Goal: Contribute content: Add original content to the website for others to see

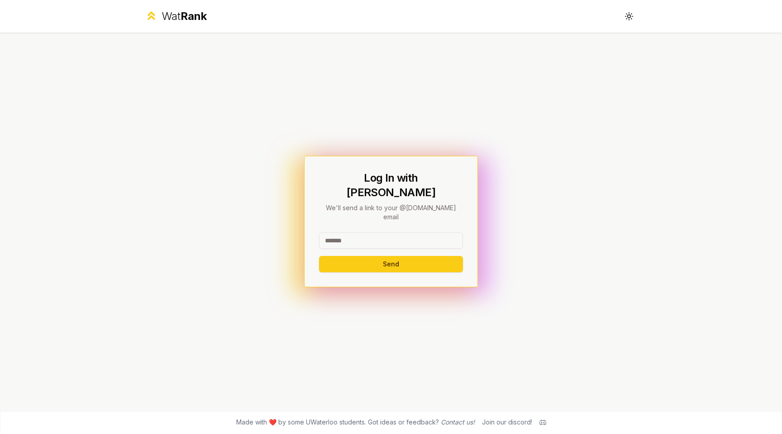
click at [359, 232] on input at bounding box center [391, 240] width 144 height 16
click at [319, 256] on button "Send" at bounding box center [391, 264] width 144 height 16
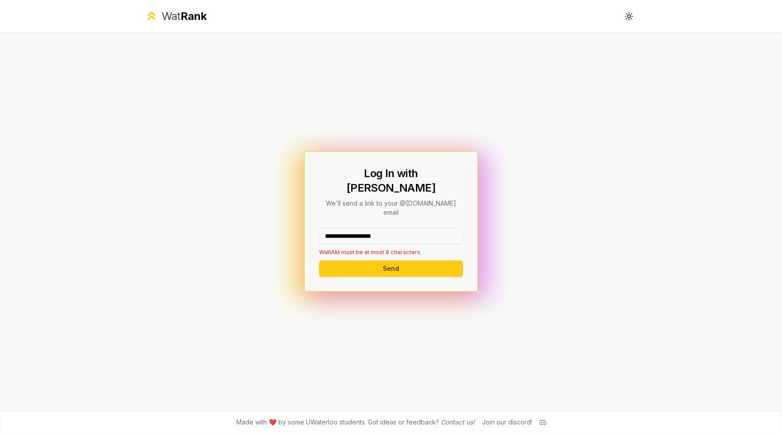
drag, startPoint x: 411, startPoint y: 223, endPoint x: 360, endPoint y: 223, distance: 51.1
click at [360, 228] on input "**********" at bounding box center [391, 236] width 144 height 16
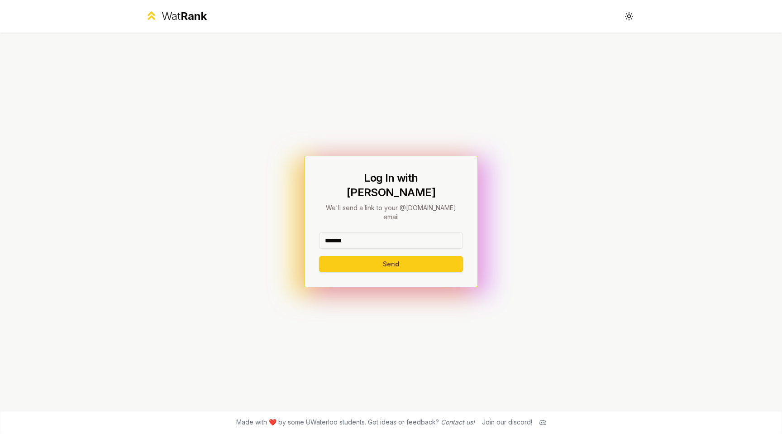
type input "*******"
click at [319, 256] on button "Send" at bounding box center [391, 264] width 144 height 16
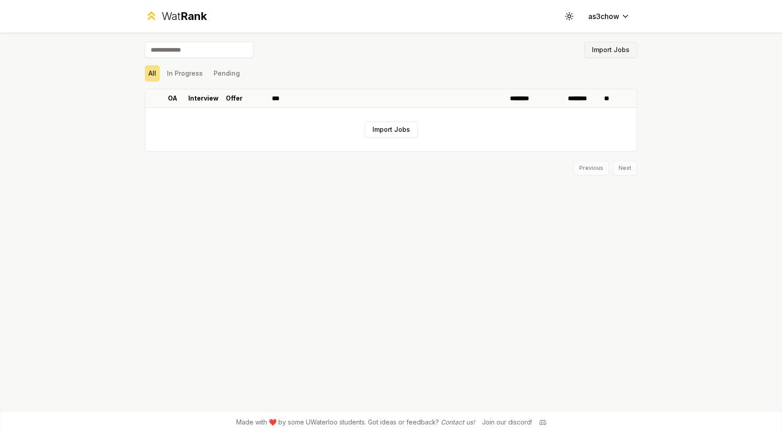
click at [618, 54] on button "Import Jobs" at bounding box center [610, 50] width 53 height 16
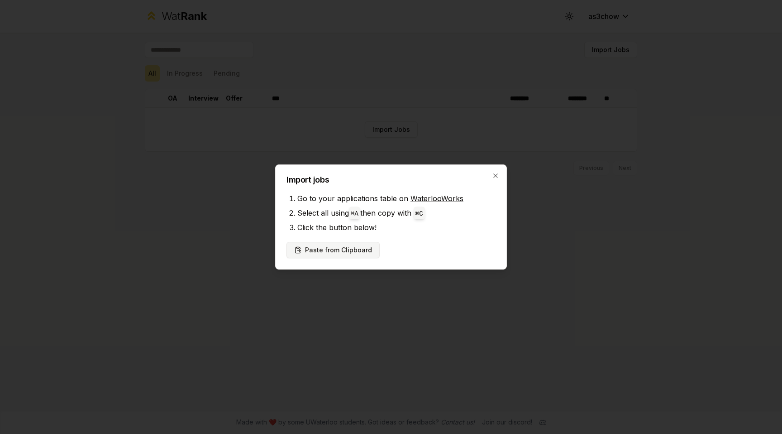
click at [337, 248] on button "Paste from Clipboard" at bounding box center [332, 250] width 93 height 16
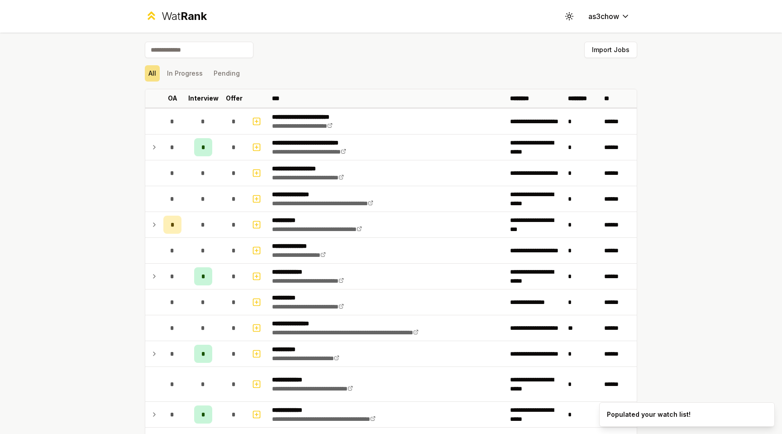
click at [611, 59] on div "Import Jobs" at bounding box center [391, 52] width 492 height 20
click at [606, 55] on button "Import Jobs" at bounding box center [610, 50] width 53 height 16
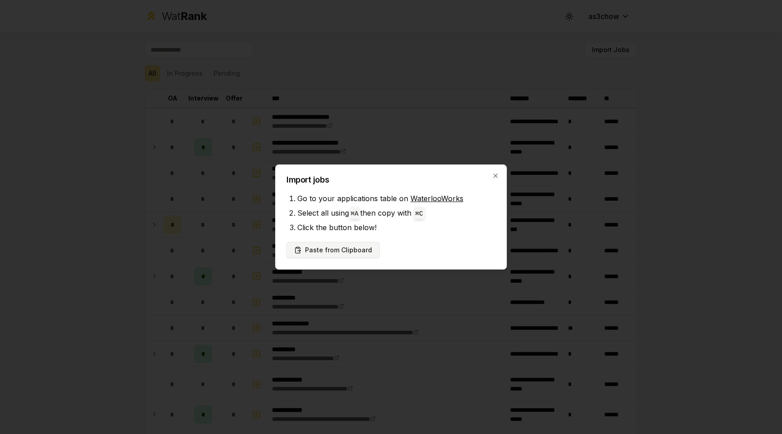
click at [349, 246] on button "Paste from Clipboard" at bounding box center [332, 250] width 93 height 16
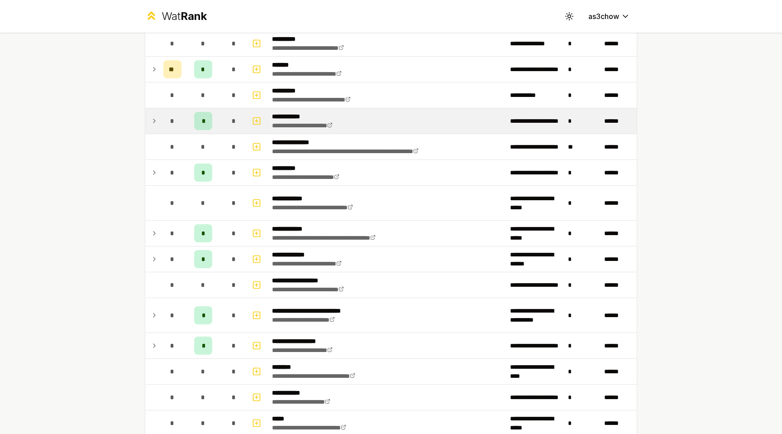
scroll to position [349, 0]
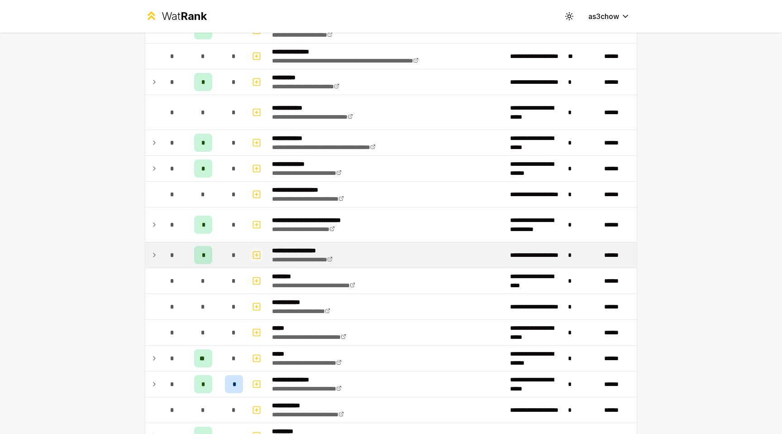
click at [258, 256] on icon "button" at bounding box center [256, 254] width 9 height 11
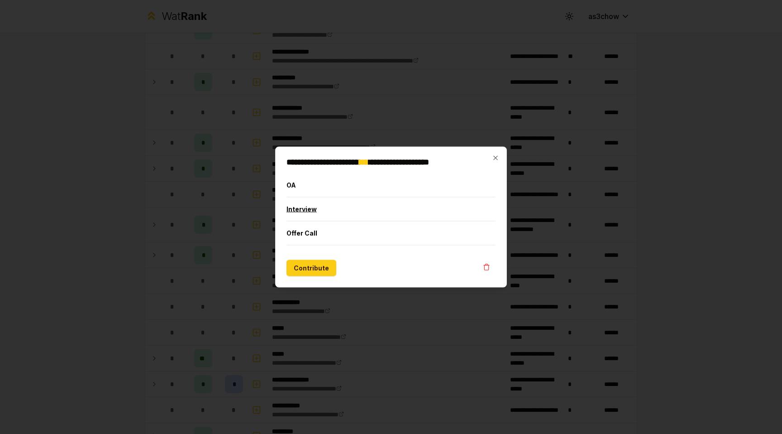
click at [348, 209] on button "Interview" at bounding box center [390, 209] width 209 height 24
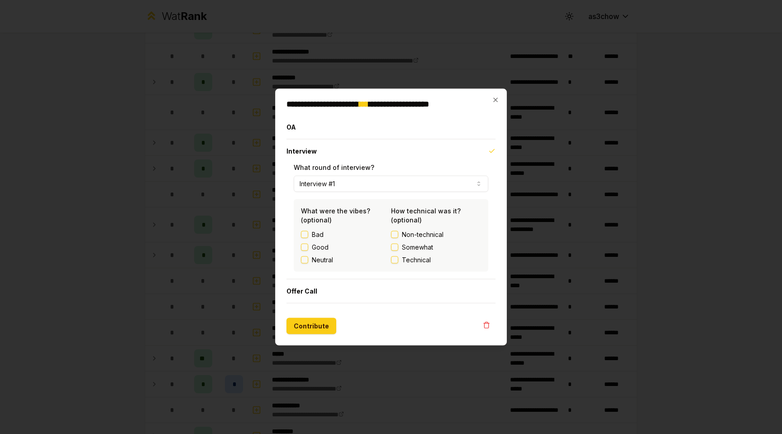
click at [324, 250] on label "Good" at bounding box center [320, 247] width 17 height 9
click at [308, 250] on button "Good" at bounding box center [304, 246] width 7 height 7
click at [407, 234] on span "Non-technical" at bounding box center [423, 234] width 42 height 9
click at [398, 234] on button "Non-technical" at bounding box center [394, 234] width 7 height 7
click at [317, 324] on button "Contribute" at bounding box center [311, 326] width 50 height 16
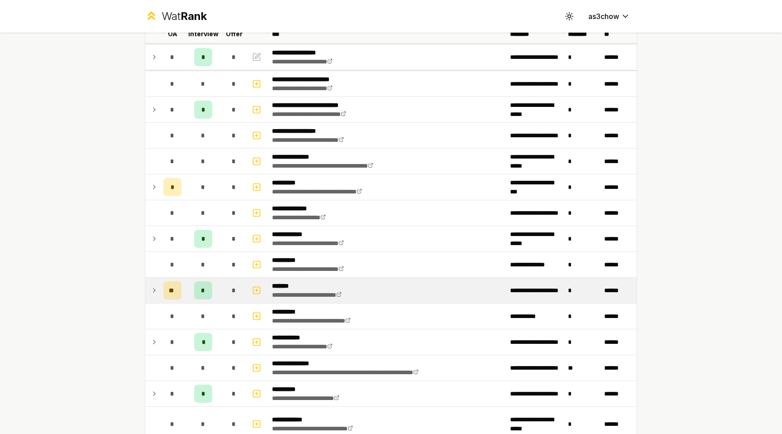
scroll to position [0, 0]
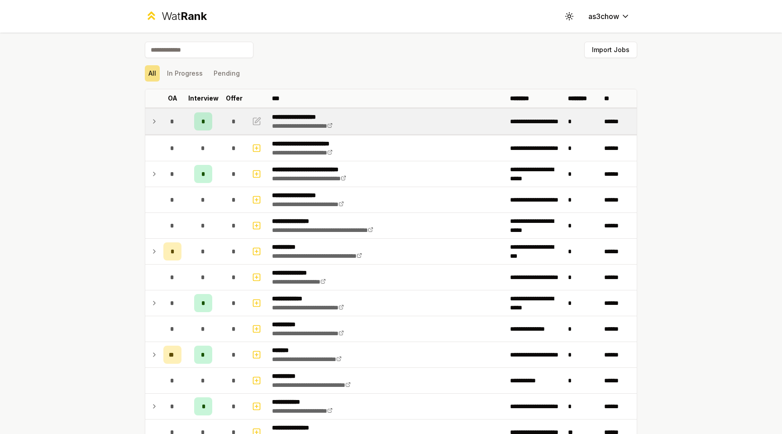
click at [149, 124] on td at bounding box center [152, 121] width 14 height 25
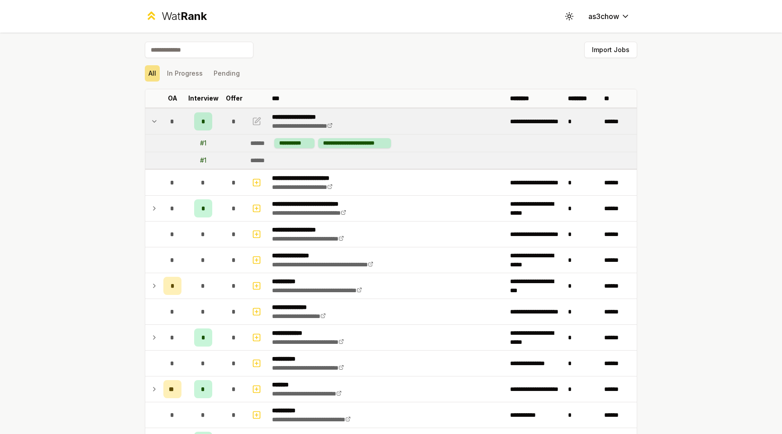
click at [166, 117] on div "*" at bounding box center [172, 121] width 18 height 18
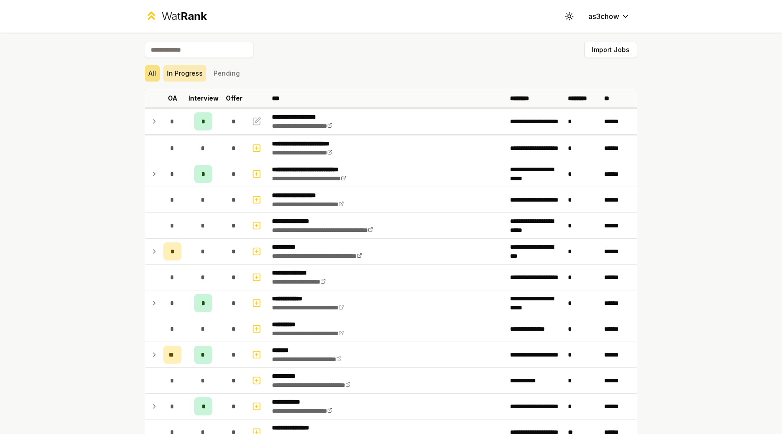
click at [194, 81] on button "In Progress" at bounding box center [184, 73] width 43 height 16
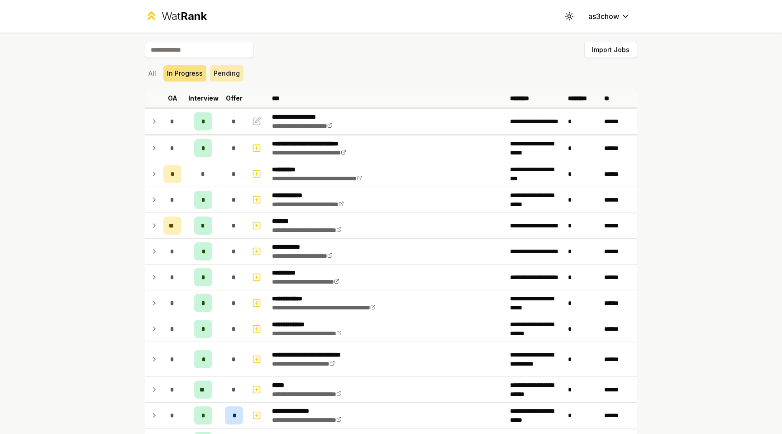
click at [234, 81] on button "Pending" at bounding box center [226, 73] width 33 height 16
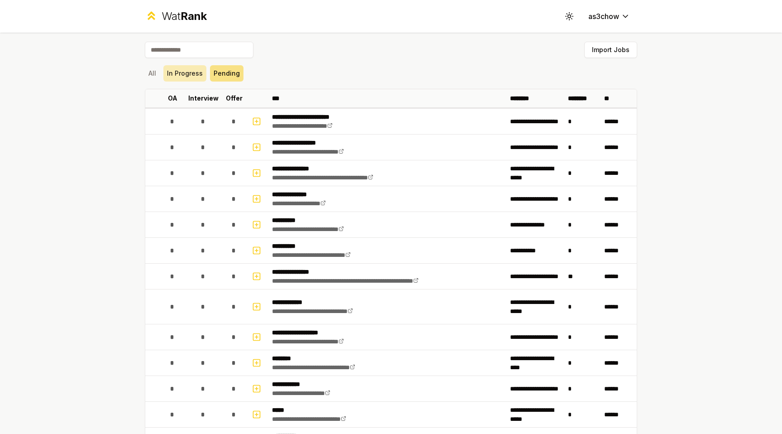
click at [187, 81] on button "In Progress" at bounding box center [184, 73] width 43 height 16
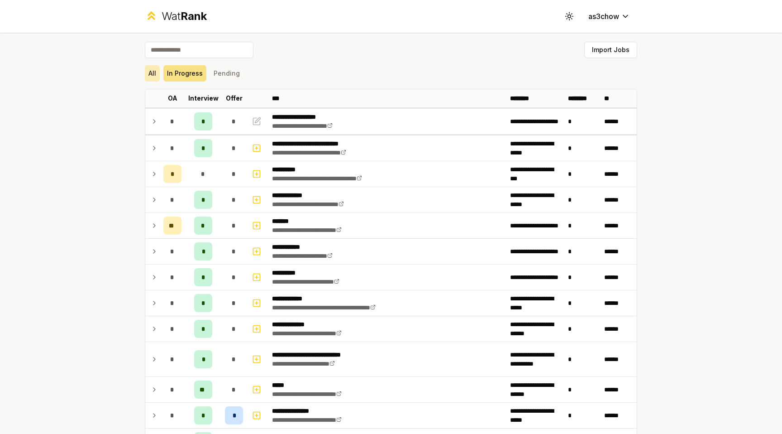
click at [155, 75] on button "All" at bounding box center [152, 73] width 15 height 16
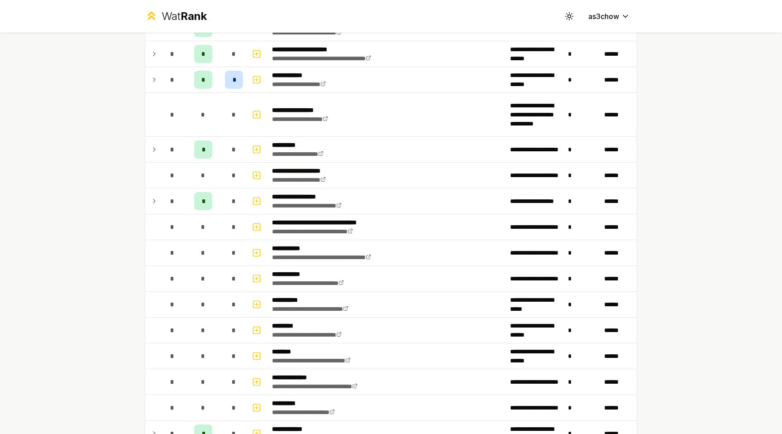
scroll to position [1577, 0]
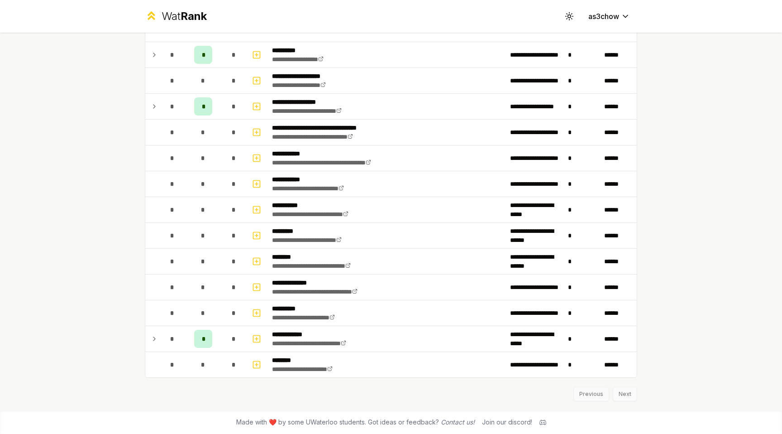
click at [620, 396] on div "Previous Next" at bounding box center [391, 389] width 492 height 24
click at [619, 396] on div "Previous Next" at bounding box center [391, 389] width 492 height 24
click at [609, 396] on div "Previous Next" at bounding box center [391, 389] width 492 height 24
click at [595, 396] on div "Previous Next" at bounding box center [391, 389] width 492 height 24
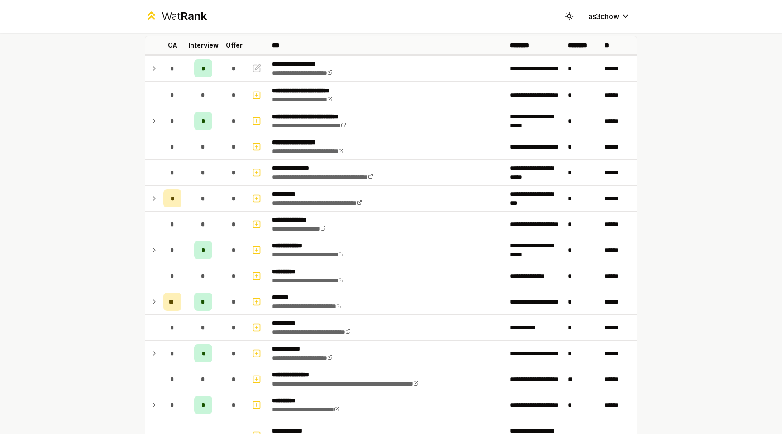
scroll to position [0, 0]
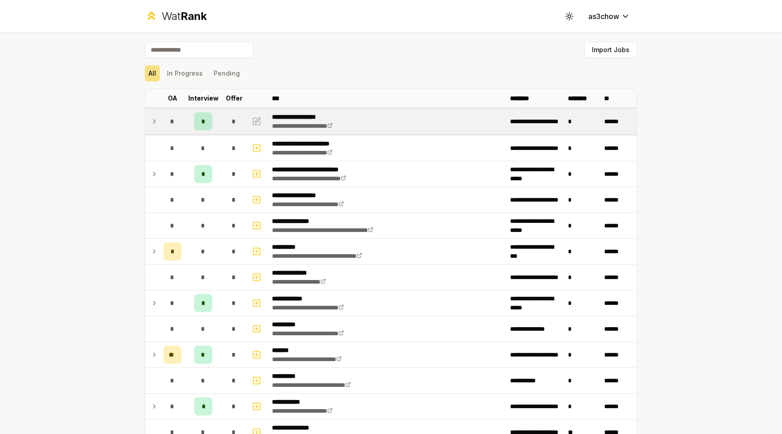
click at [153, 122] on icon at bounding box center [154, 121] width 7 height 11
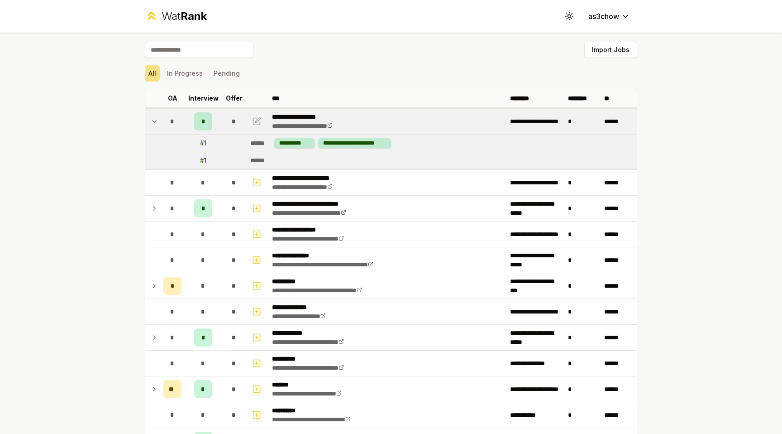
click at [157, 122] on icon at bounding box center [154, 121] width 7 height 11
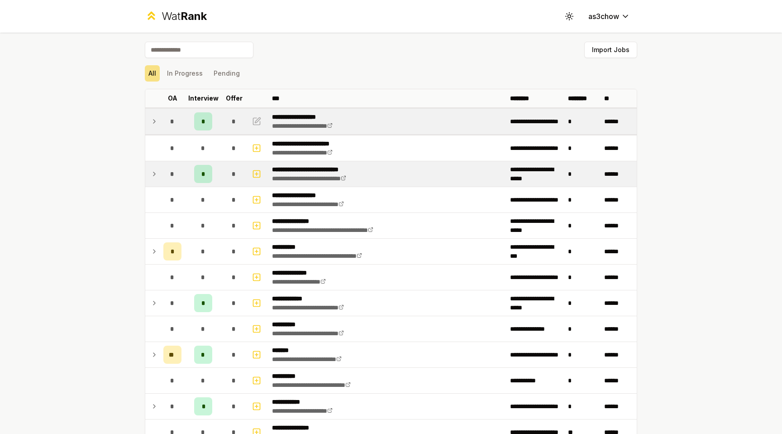
click at [158, 173] on td at bounding box center [152, 173] width 14 height 25
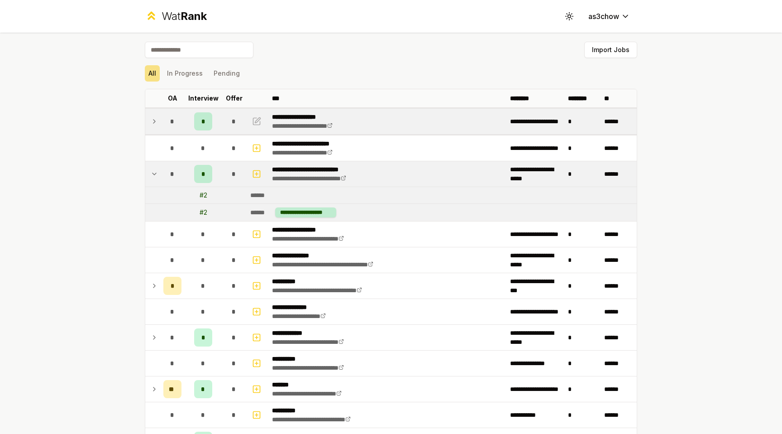
click at [158, 173] on td at bounding box center [152, 173] width 14 height 25
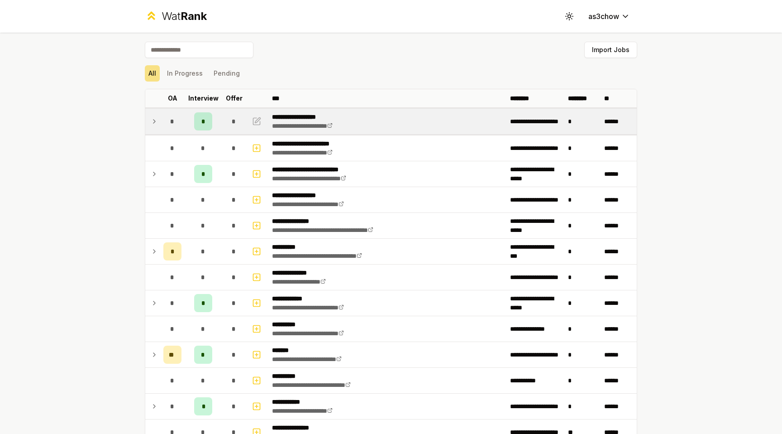
click at [160, 124] on td "*" at bounding box center [172, 121] width 25 height 25
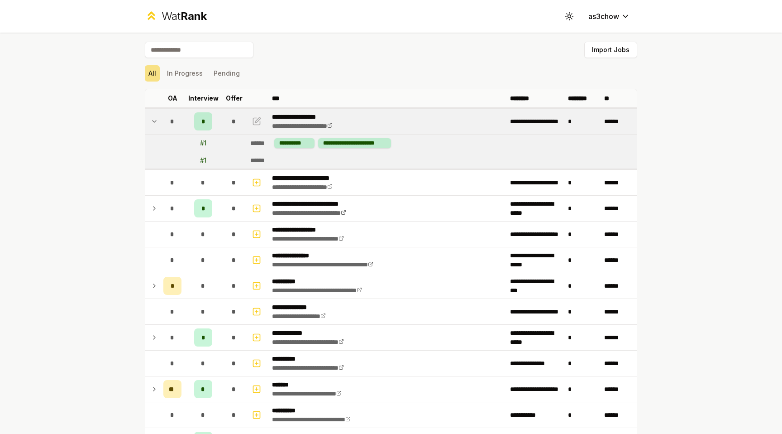
click at [160, 124] on td "*" at bounding box center [172, 121] width 25 height 25
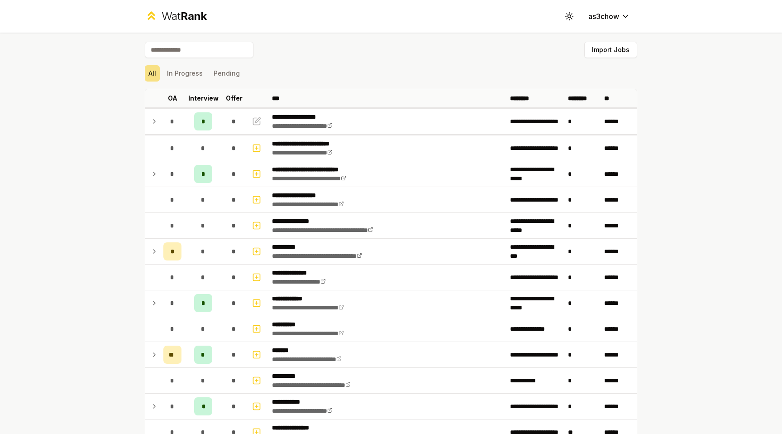
click at [151, 126] on icon at bounding box center [154, 121] width 7 height 11
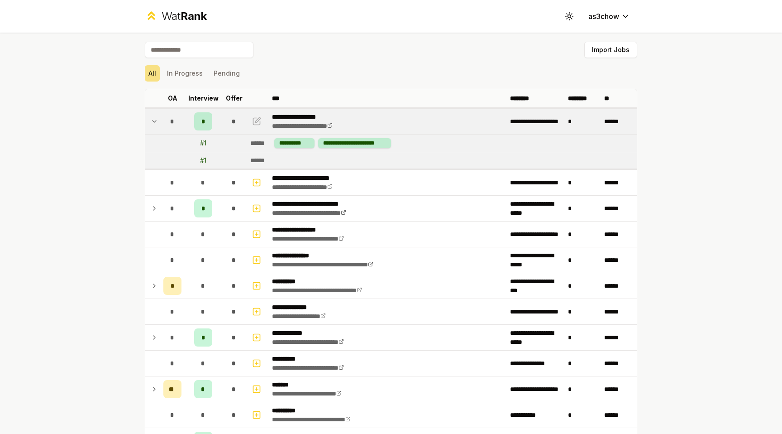
click at [199, 162] on td "# 1" at bounding box center [203, 160] width 36 height 16
click at [160, 122] on td "*" at bounding box center [172, 121] width 25 height 25
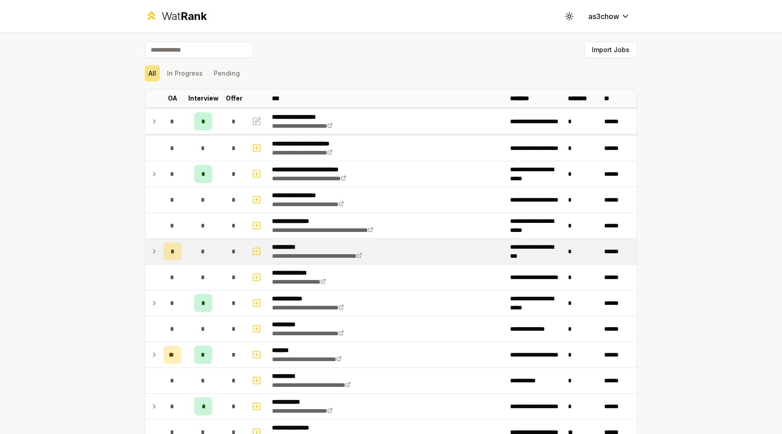
click at [153, 255] on icon at bounding box center [154, 251] width 7 height 11
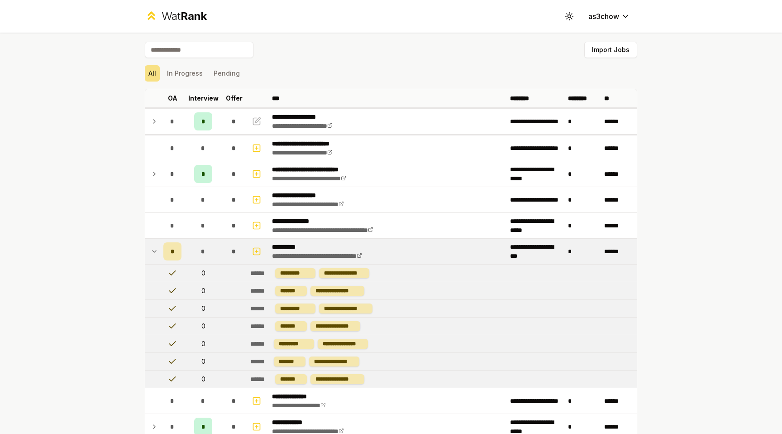
click at [153, 255] on icon at bounding box center [154, 251] width 7 height 11
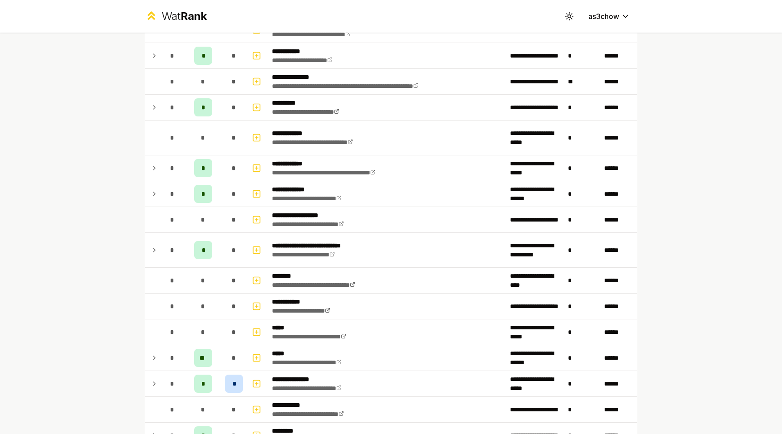
scroll to position [347, 0]
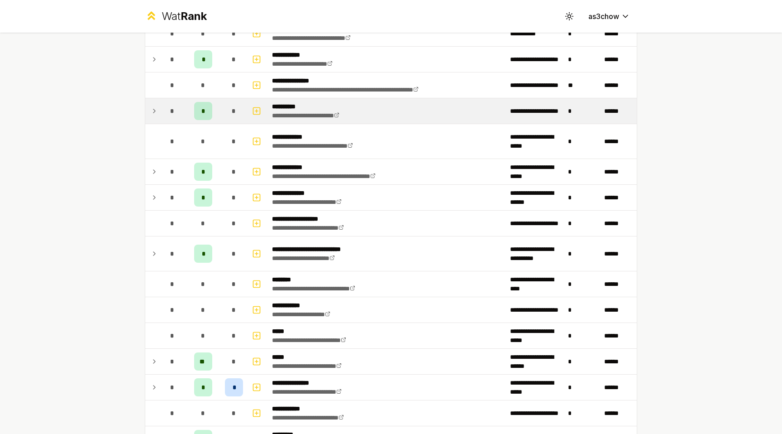
click at [155, 104] on td at bounding box center [152, 110] width 14 height 25
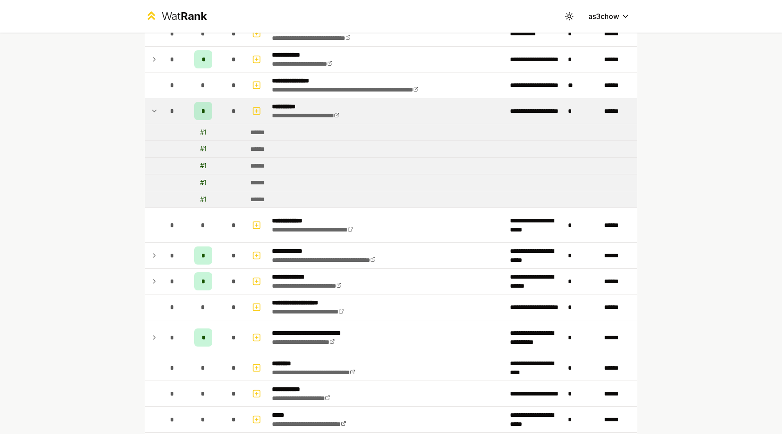
click at [155, 104] on td at bounding box center [152, 110] width 14 height 25
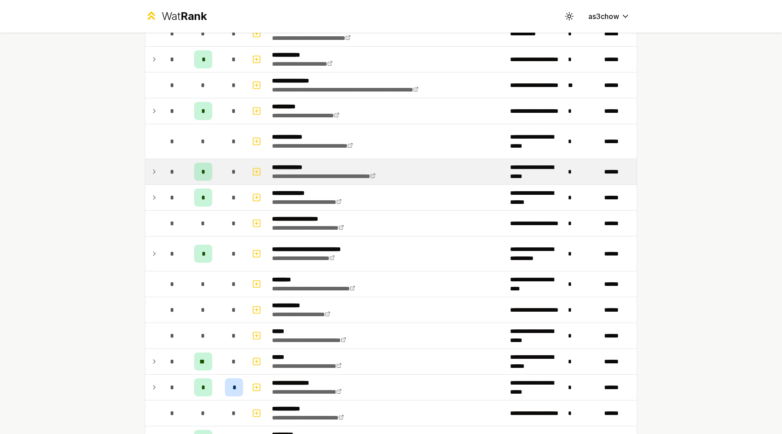
click at [154, 170] on icon at bounding box center [154, 171] width 7 height 11
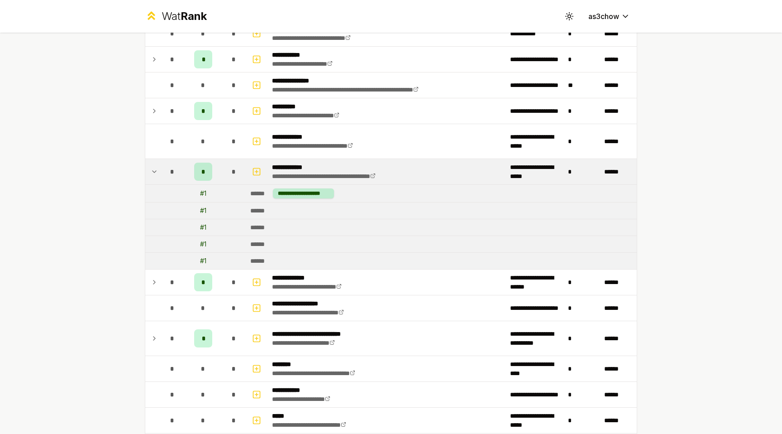
click at [154, 170] on icon at bounding box center [154, 171] width 7 height 11
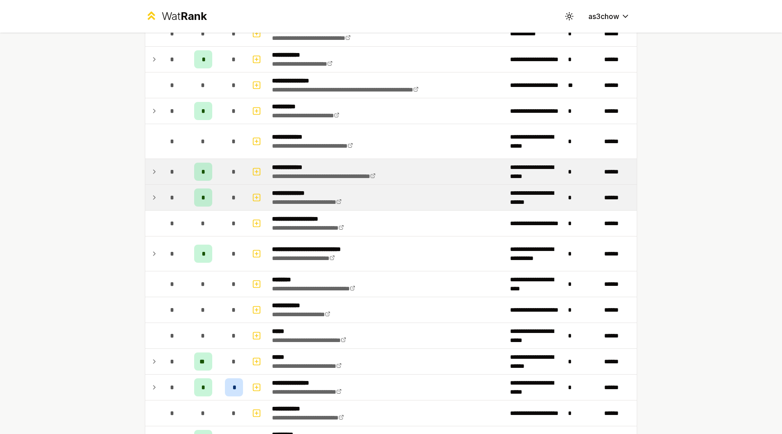
click at [157, 203] on td at bounding box center [152, 197] width 14 height 25
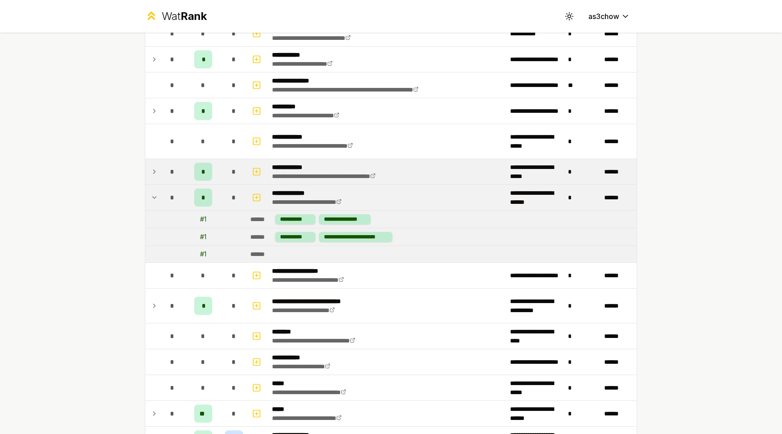
click at [157, 203] on td at bounding box center [152, 197] width 14 height 25
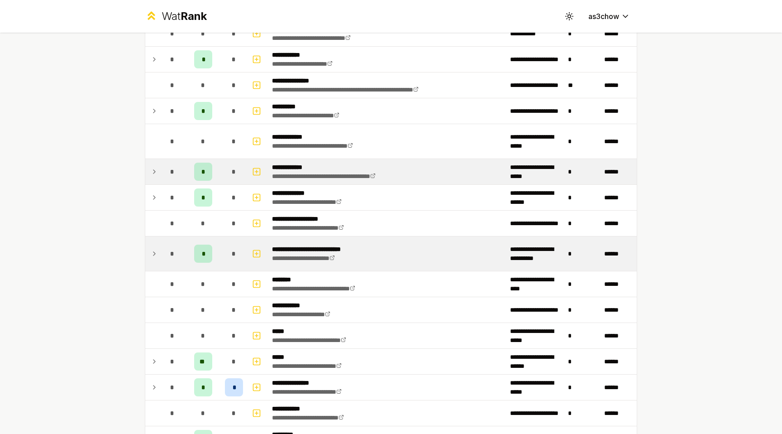
click at [154, 249] on icon at bounding box center [154, 253] width 7 height 11
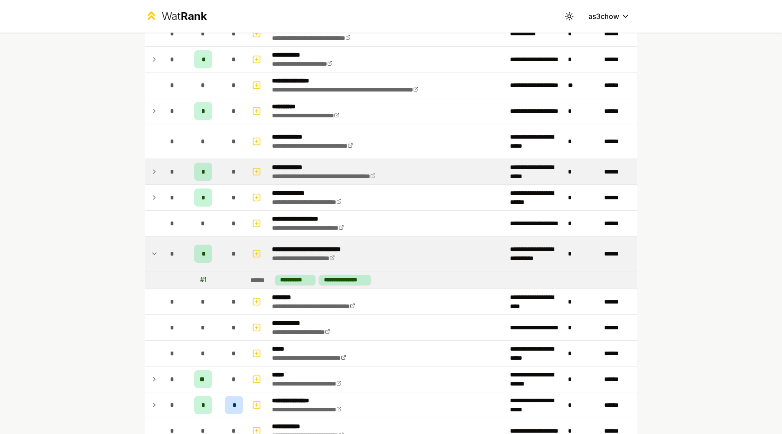
click at [154, 249] on icon at bounding box center [154, 253] width 7 height 11
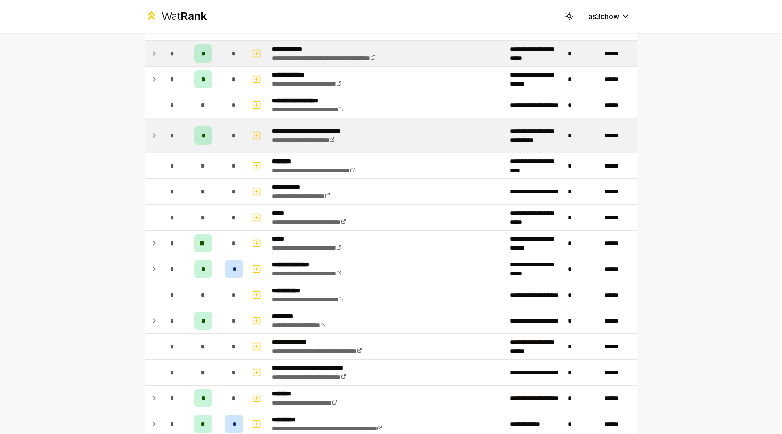
scroll to position [489, 0]
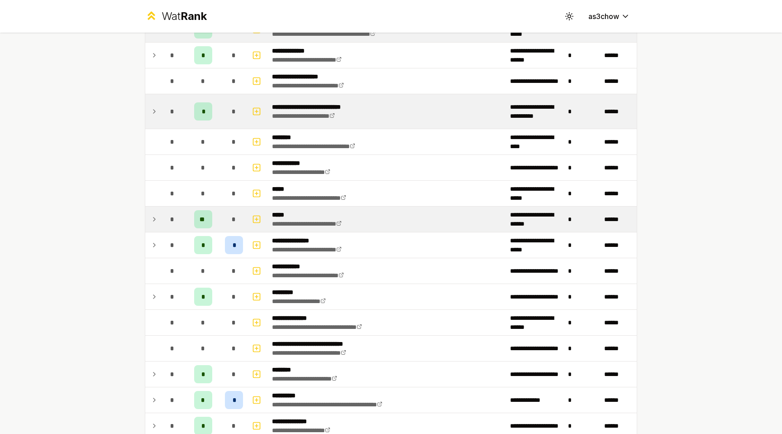
click at [161, 224] on td "*" at bounding box center [172, 218] width 25 height 25
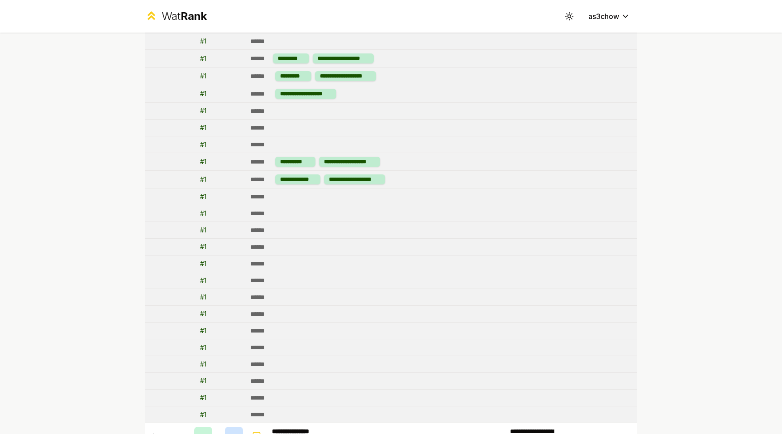
scroll to position [375, 0]
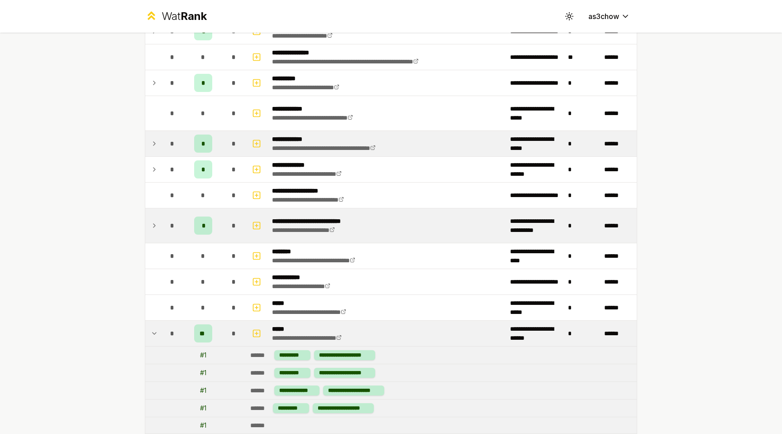
click at [154, 333] on icon at bounding box center [155, 333] width 4 height 2
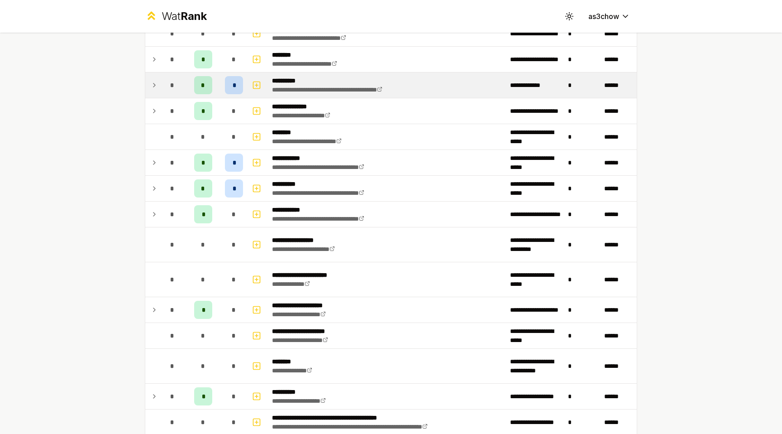
scroll to position [896, 0]
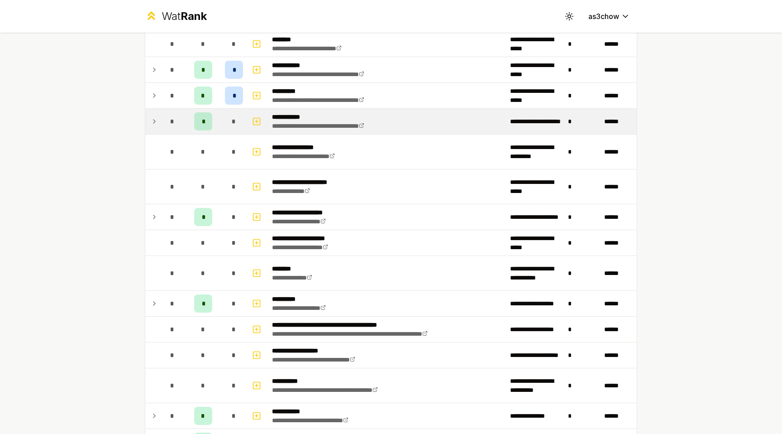
click at [152, 109] on td at bounding box center [152, 121] width 14 height 25
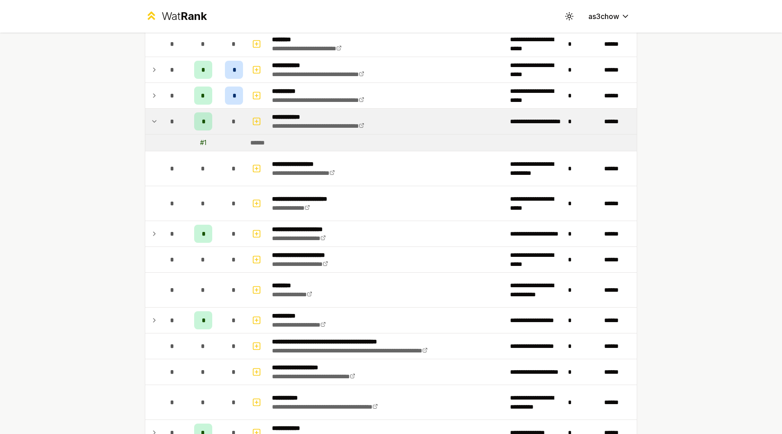
click at [153, 118] on icon at bounding box center [154, 121] width 7 height 11
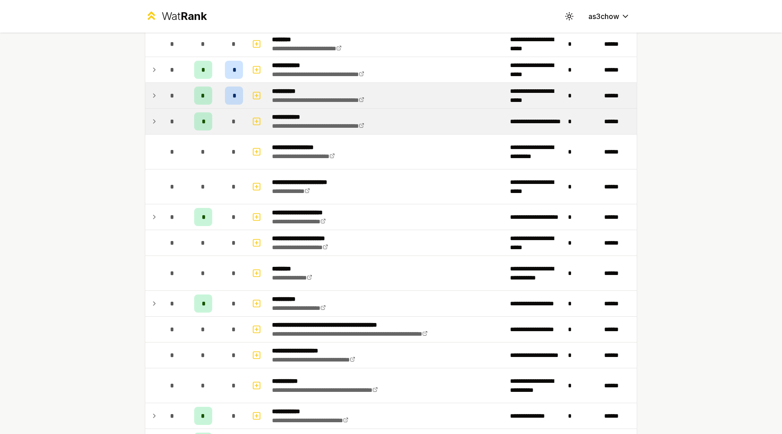
click at [155, 96] on icon at bounding box center [154, 95] width 7 height 11
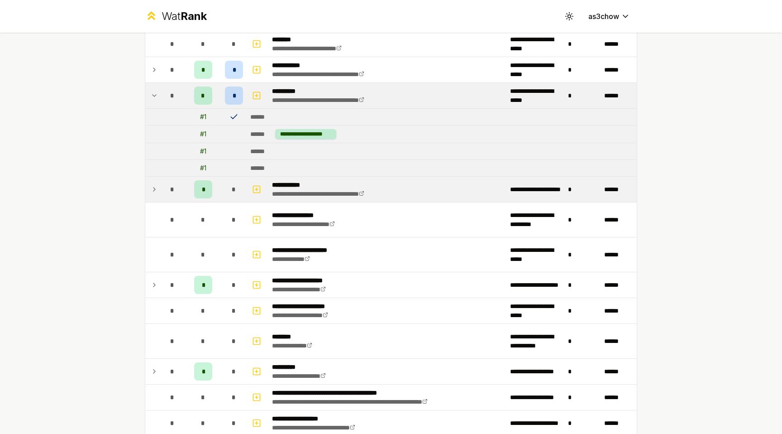
click at [155, 96] on icon at bounding box center [154, 95] width 7 height 11
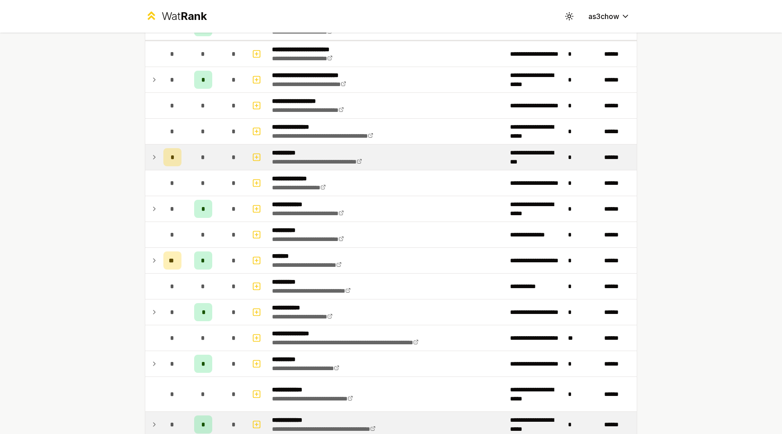
scroll to position [0, 0]
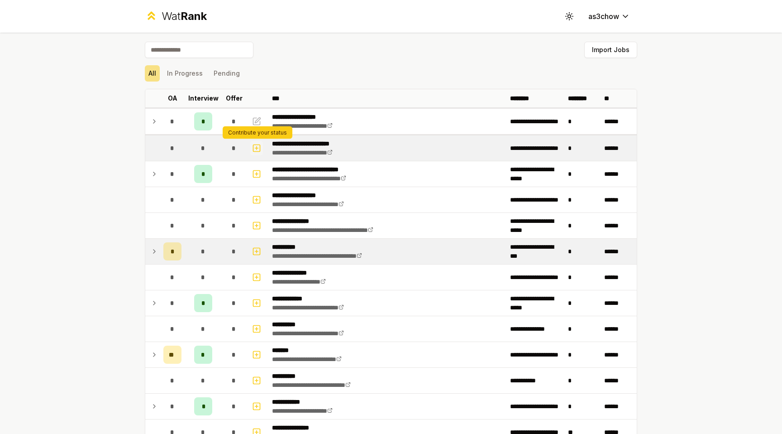
click at [262, 145] on button "button" at bounding box center [256, 148] width 13 height 14
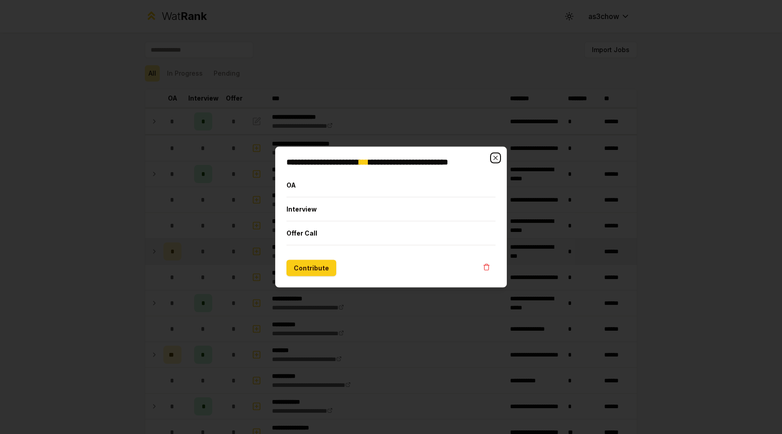
click at [496, 161] on icon "button" at bounding box center [495, 157] width 7 height 7
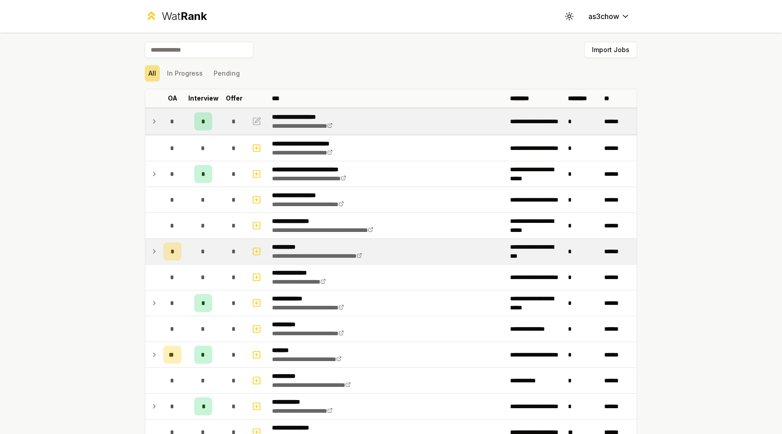
click at [200, 120] on div "*" at bounding box center [203, 121] width 18 height 18
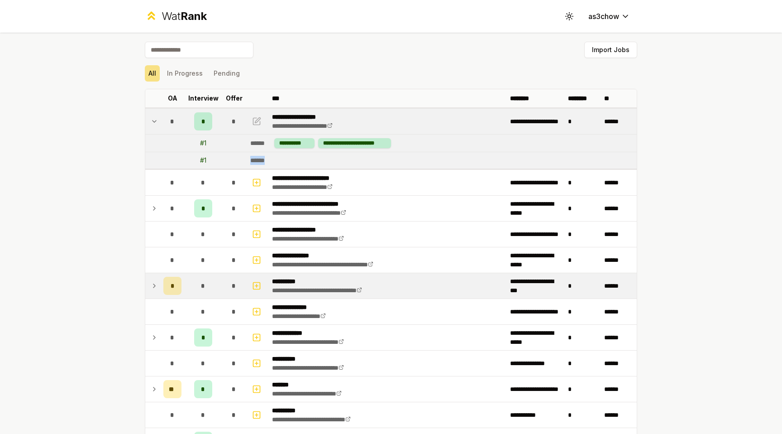
drag, startPoint x: 247, startPoint y: 161, endPoint x: 277, endPoint y: 161, distance: 29.9
click at [277, 161] on td "******" at bounding box center [442, 160] width 390 height 16
click at [151, 121] on icon at bounding box center [154, 121] width 7 height 11
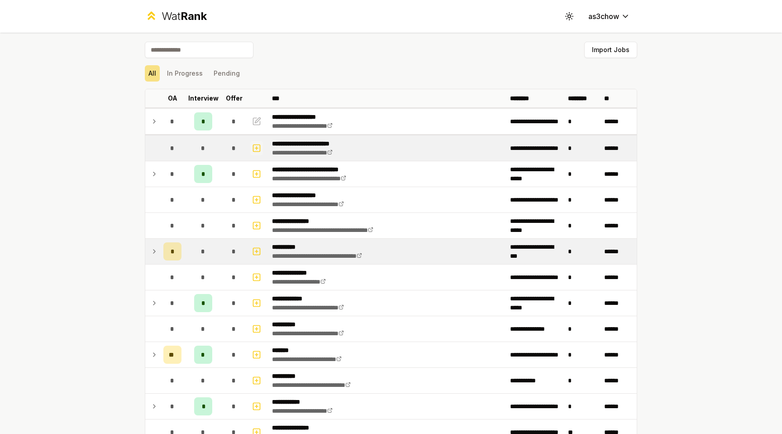
click at [254, 148] on icon "button" at bounding box center [256, 148] width 9 height 11
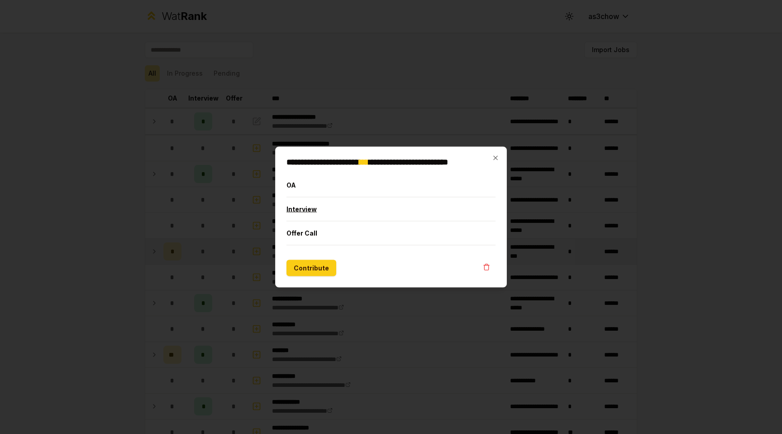
click at [316, 210] on button "Interview" at bounding box center [390, 209] width 209 height 24
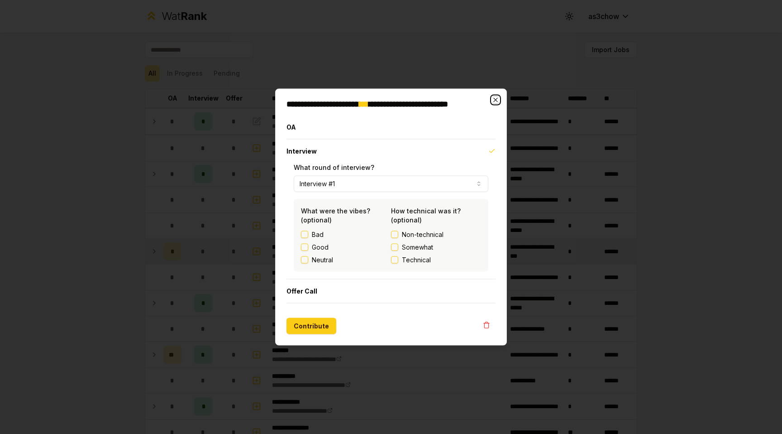
click at [497, 100] on icon "button" at bounding box center [495, 99] width 7 height 7
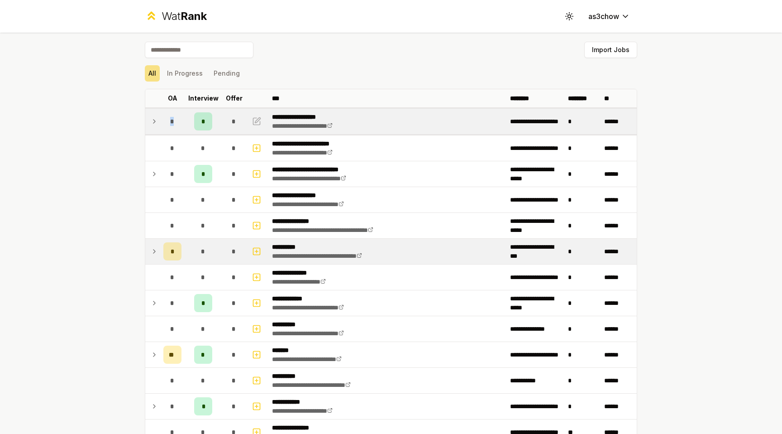
click at [160, 125] on td "*" at bounding box center [172, 121] width 25 height 25
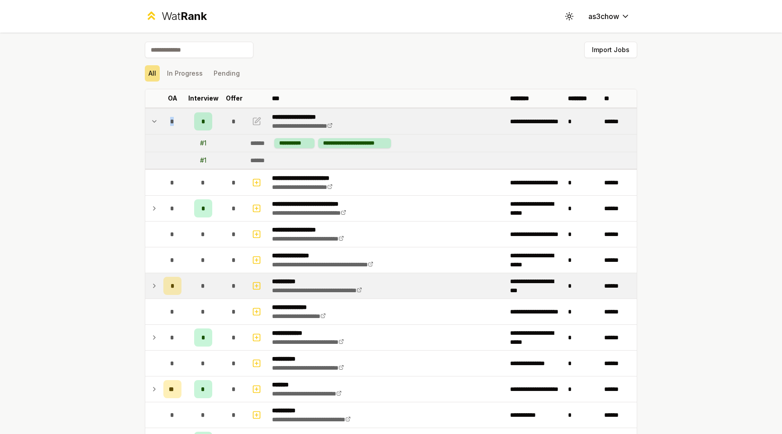
click at [160, 119] on td "*" at bounding box center [172, 121] width 25 height 25
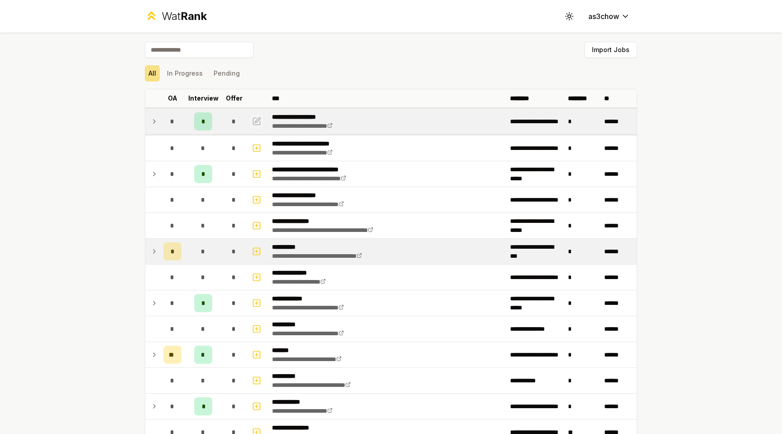
click at [251, 120] on button "button" at bounding box center [256, 121] width 13 height 14
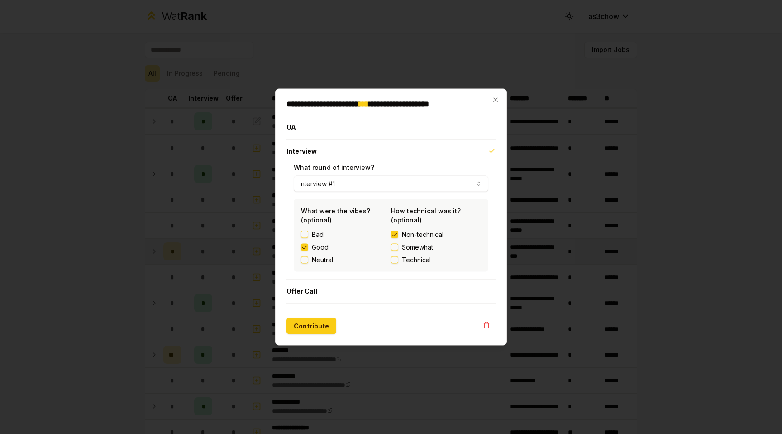
click at [385, 296] on button "Offer Call" at bounding box center [390, 291] width 209 height 24
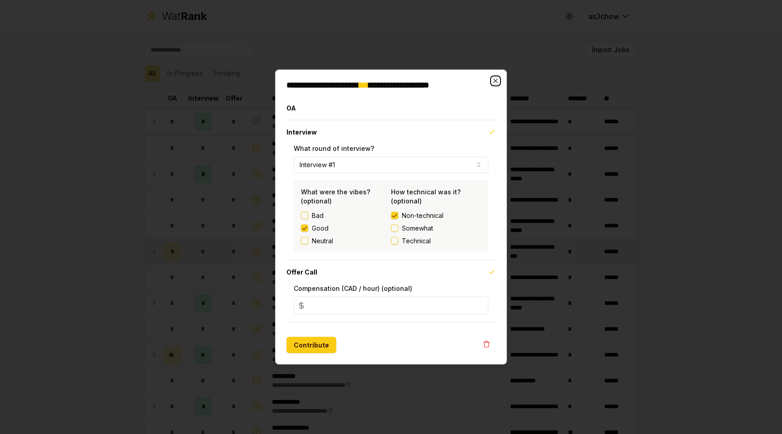
click at [492, 79] on icon "button" at bounding box center [495, 80] width 7 height 7
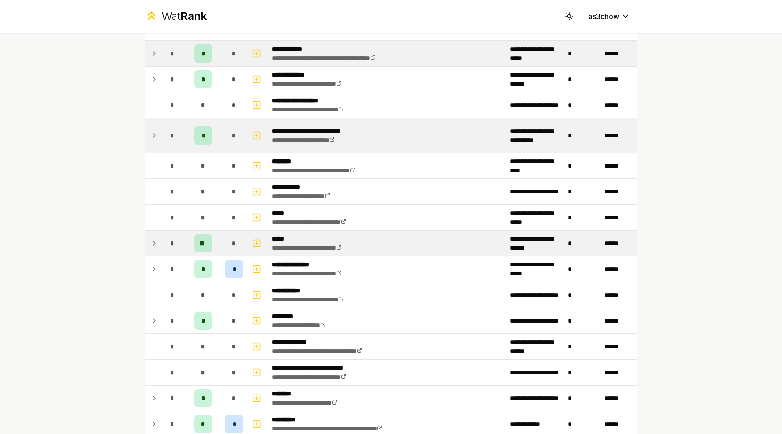
scroll to position [463, 0]
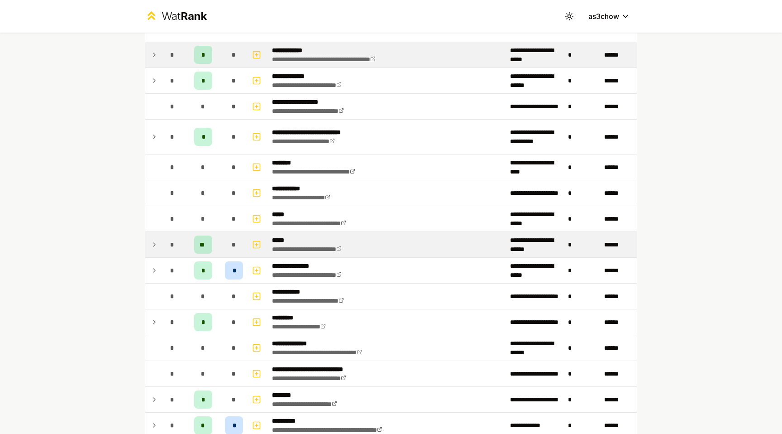
click at [150, 145] on td at bounding box center [152, 136] width 14 height 34
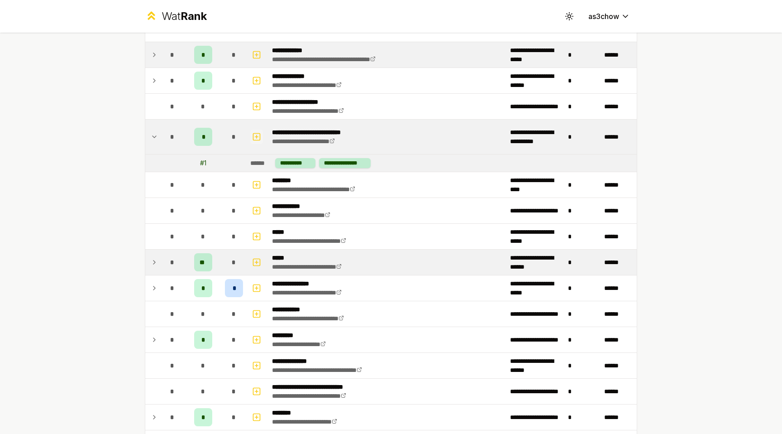
click at [254, 134] on icon "button" at bounding box center [256, 136] width 9 height 11
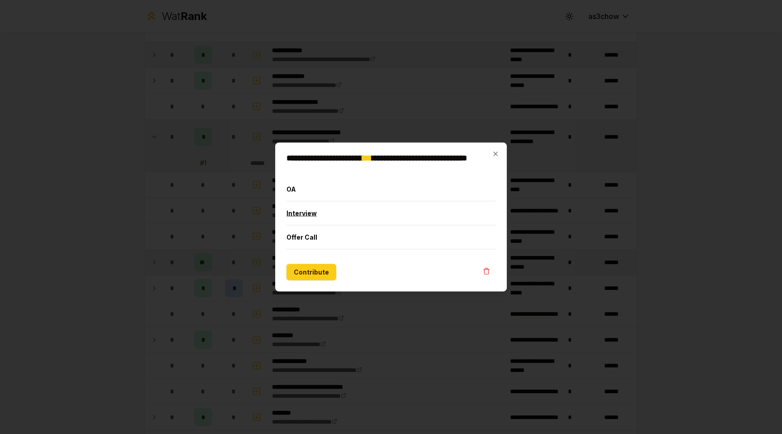
click at [325, 219] on button "Interview" at bounding box center [390, 213] width 209 height 24
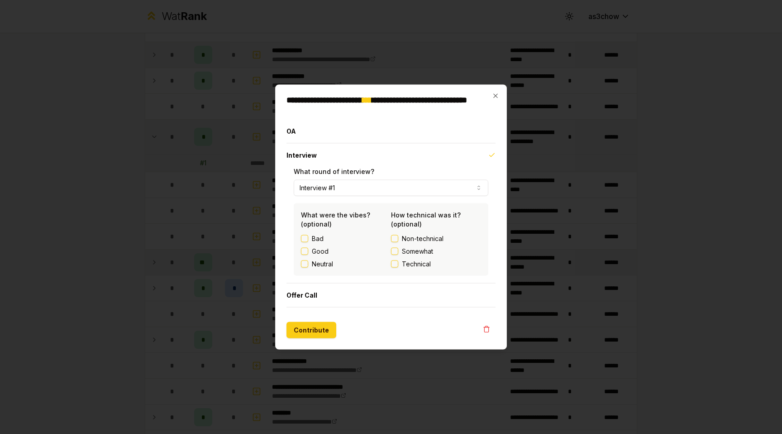
click at [326, 250] on label "Good" at bounding box center [320, 251] width 17 height 9
click at [308, 250] on button "Good" at bounding box center [304, 251] width 7 height 7
click at [415, 236] on span "Non-technical" at bounding box center [423, 238] width 42 height 9
click at [398, 236] on button "Non-technical" at bounding box center [394, 238] width 7 height 7
click at [320, 330] on button "Contribute" at bounding box center [311, 330] width 50 height 16
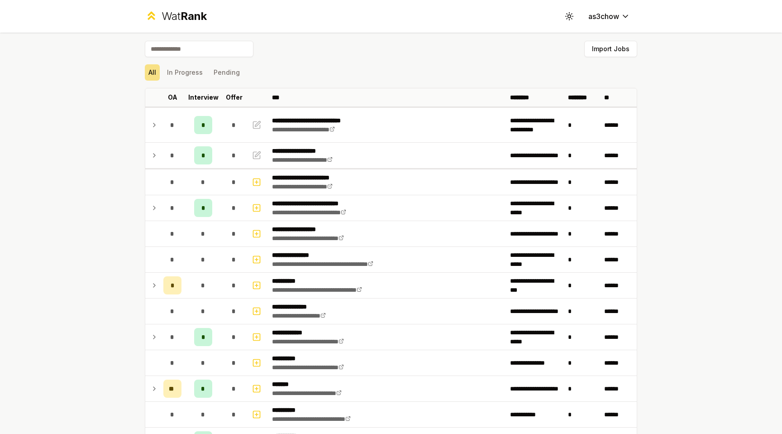
scroll to position [0, 0]
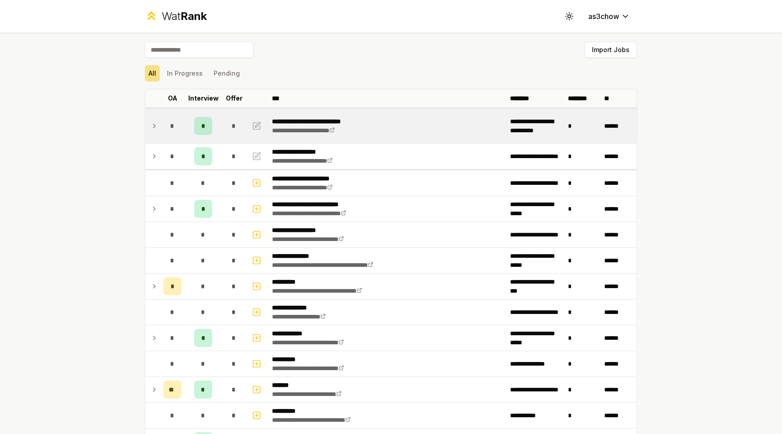
click at [163, 129] on td "*" at bounding box center [172, 126] width 25 height 34
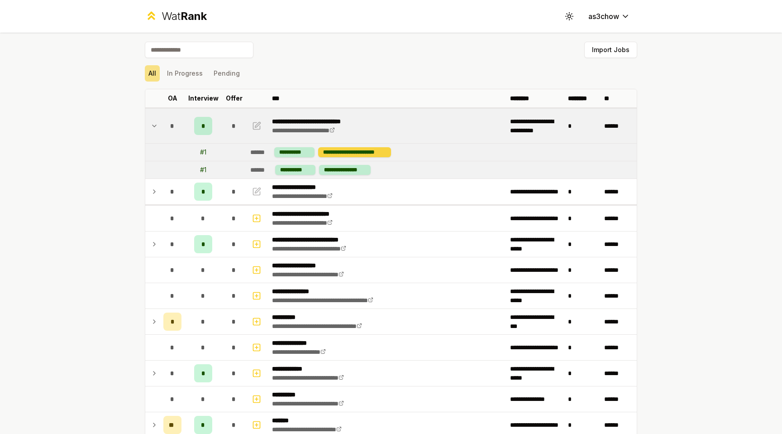
scroll to position [12, 0]
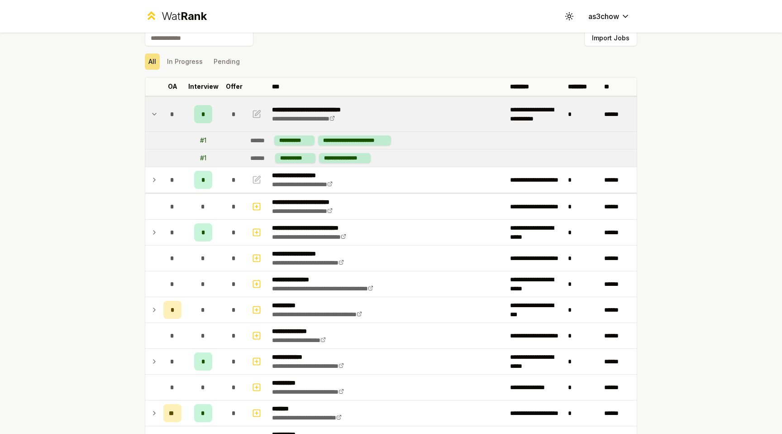
click at [415, 106] on td "**********" at bounding box center [387, 114] width 238 height 34
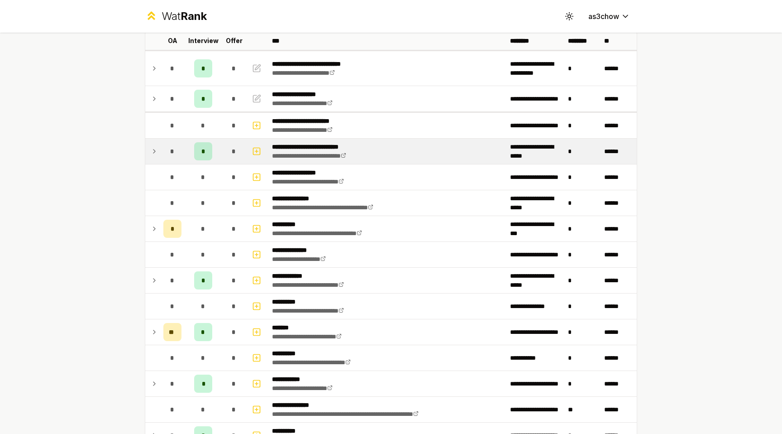
scroll to position [59, 0]
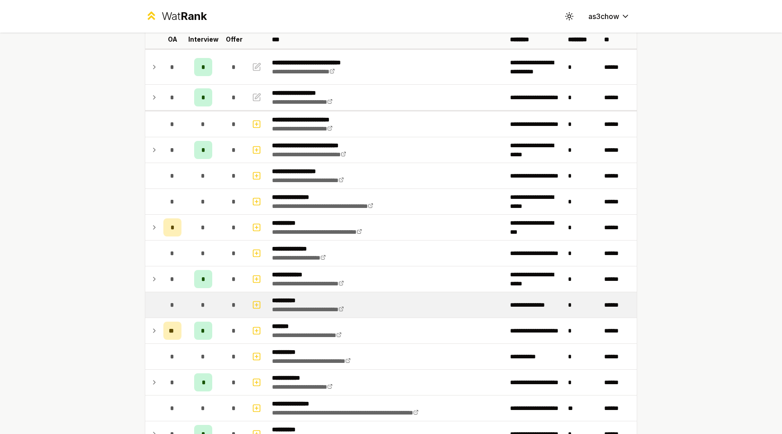
click at [402, 300] on td "**********" at bounding box center [387, 304] width 238 height 25
click at [255, 305] on icon "button" at bounding box center [256, 304] width 9 height 11
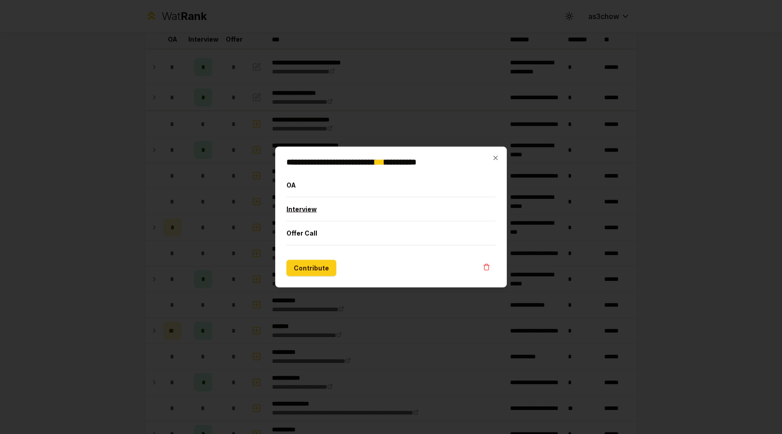
click at [367, 207] on button "Interview" at bounding box center [390, 209] width 209 height 24
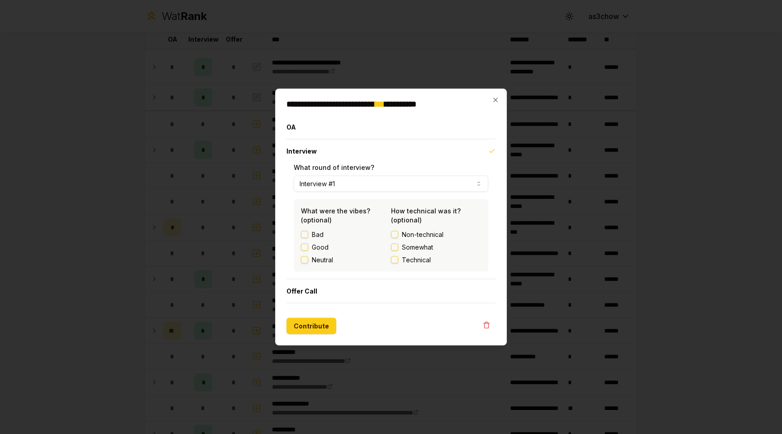
click at [315, 260] on label "Neutral" at bounding box center [322, 259] width 21 height 9
click at [308, 260] on button "Neutral" at bounding box center [304, 259] width 7 height 7
click at [409, 235] on span "Non-technical" at bounding box center [423, 234] width 42 height 9
click at [398, 235] on button "Non-technical" at bounding box center [394, 234] width 7 height 7
click at [316, 328] on button "Contribute" at bounding box center [311, 326] width 50 height 16
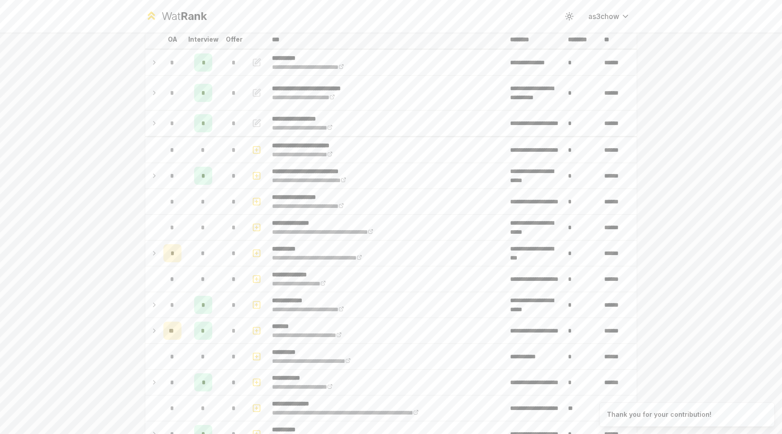
scroll to position [0, 0]
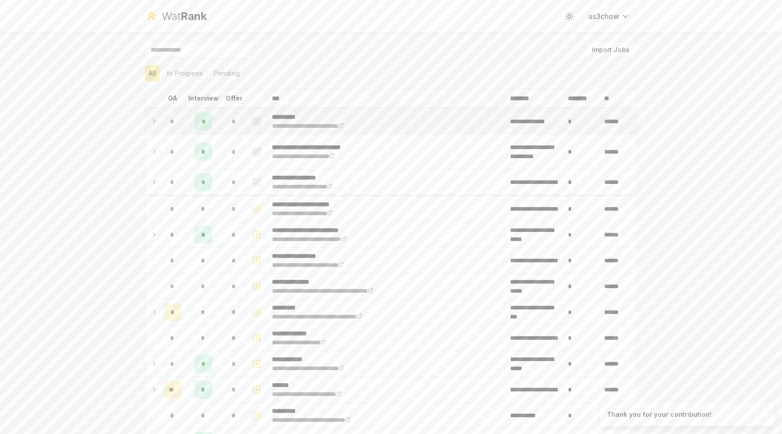
click at [168, 120] on div "*" at bounding box center [172, 121] width 18 height 18
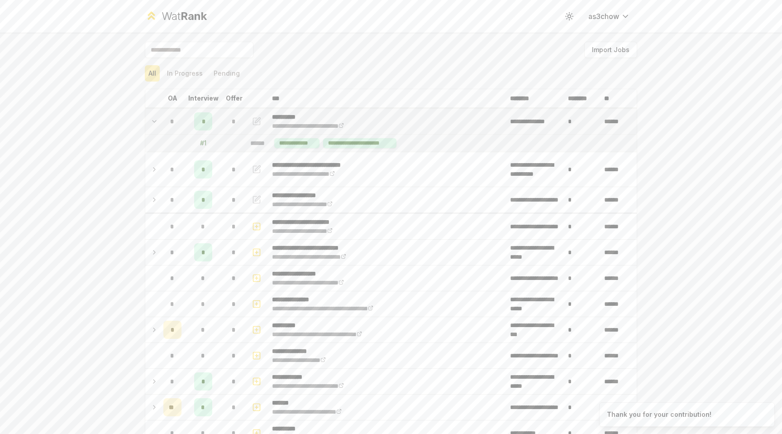
click at [162, 120] on td "*" at bounding box center [172, 121] width 25 height 25
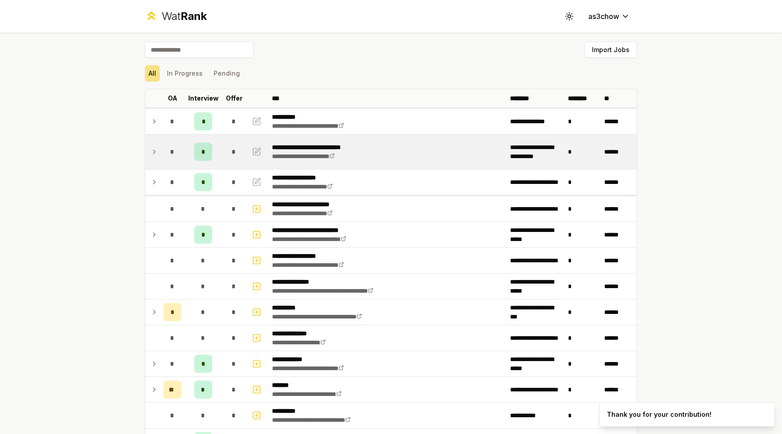
click at [161, 152] on td "*" at bounding box center [172, 151] width 25 height 34
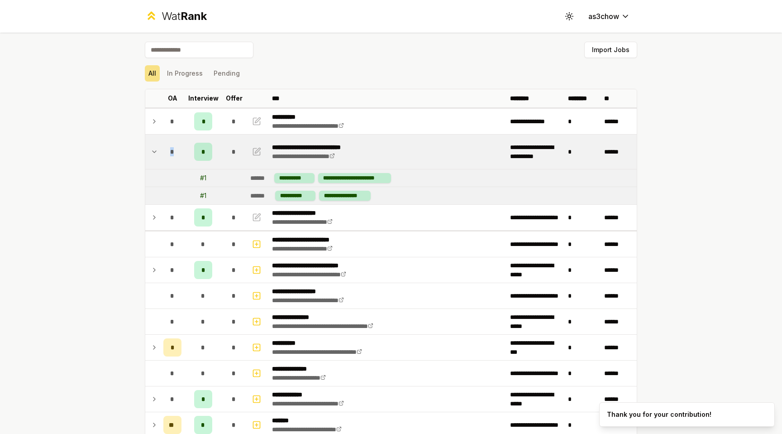
click at [161, 152] on td "*" at bounding box center [172, 151] width 25 height 34
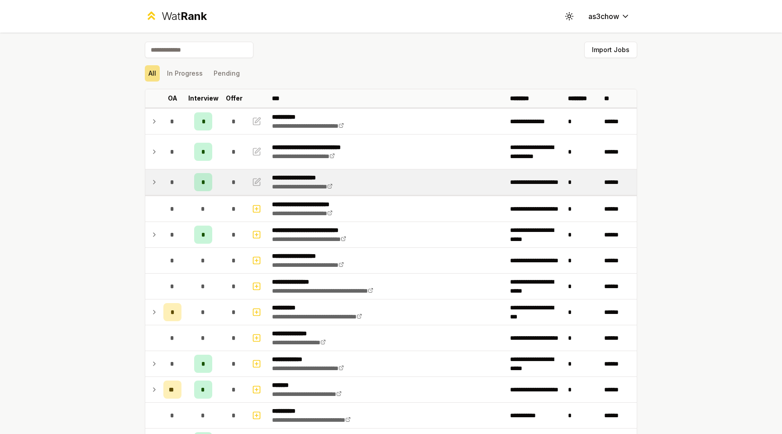
click at [161, 172] on td "*" at bounding box center [172, 181] width 25 height 25
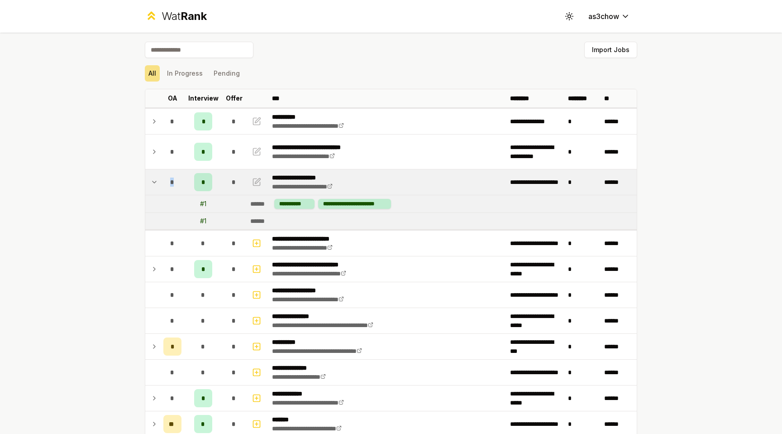
click at [161, 172] on td "*" at bounding box center [172, 181] width 25 height 25
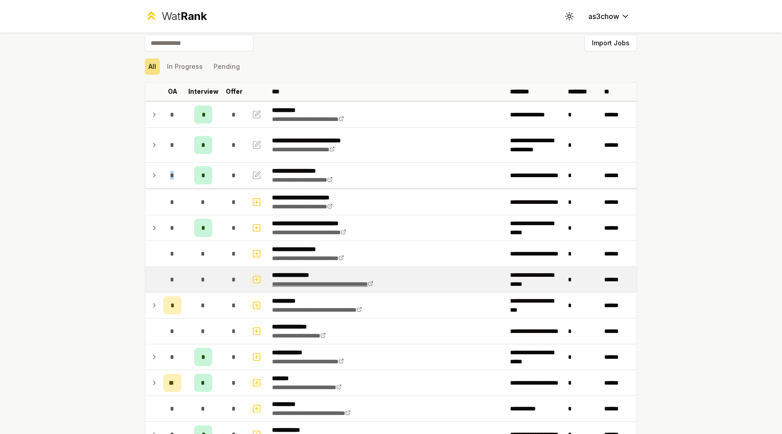
scroll to position [6, 0]
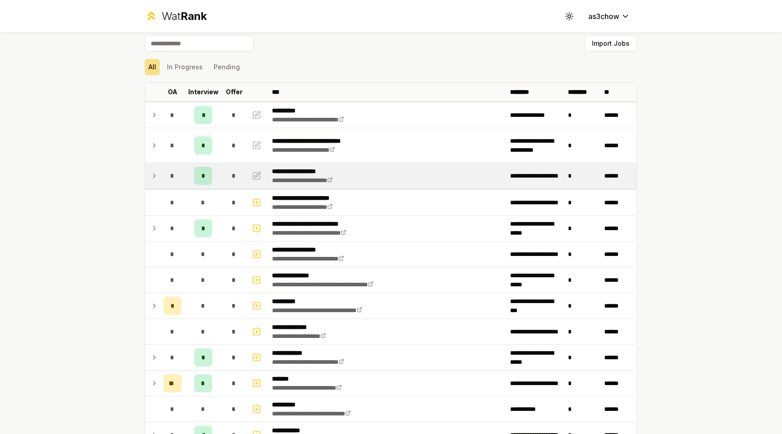
click at [209, 173] on div "*" at bounding box center [203, 176] width 18 height 18
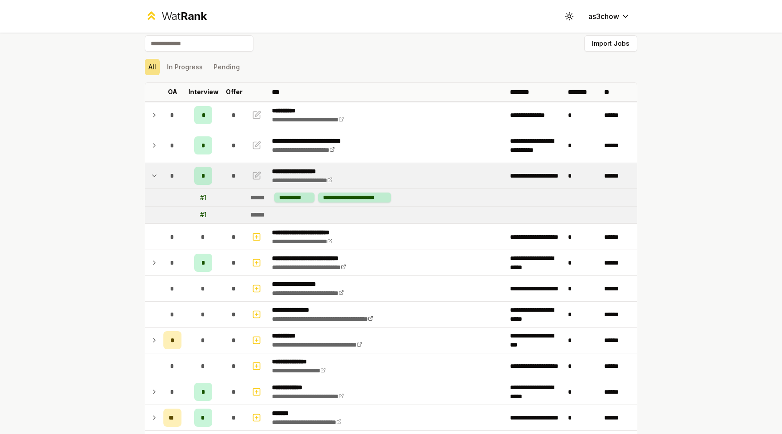
click at [677, 213] on div "**********" at bounding box center [391, 217] width 782 height 434
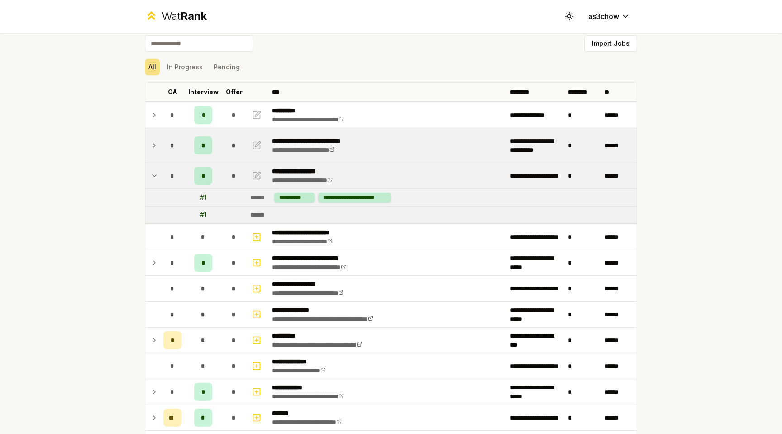
click at [221, 133] on td "*" at bounding box center [233, 145] width 25 height 34
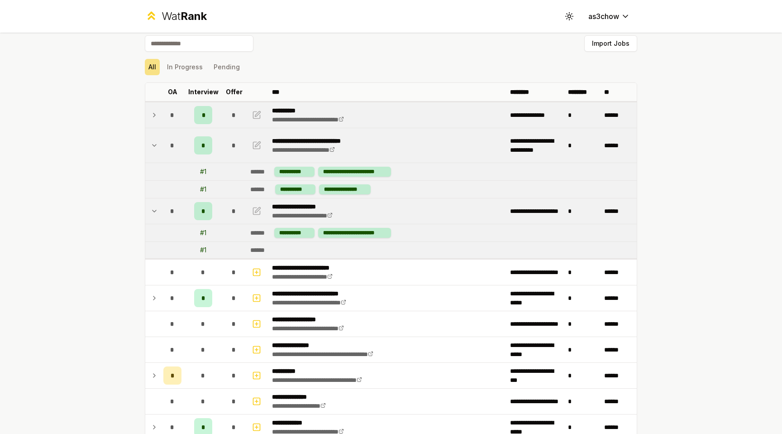
click at [222, 116] on td "*" at bounding box center [233, 114] width 25 height 25
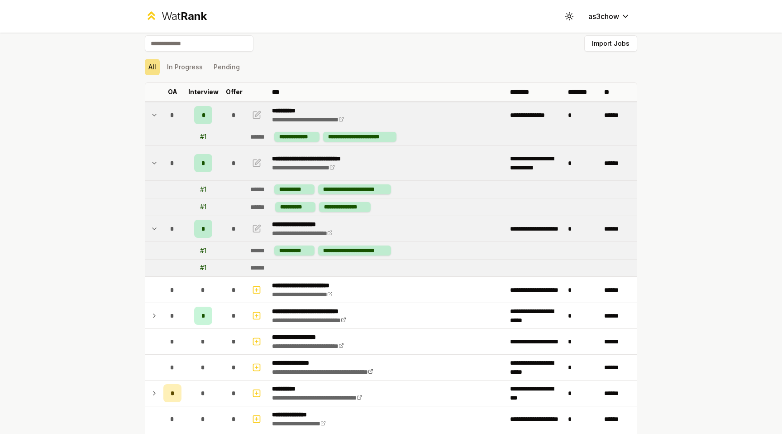
click at [222, 115] on td "*" at bounding box center [233, 114] width 25 height 25
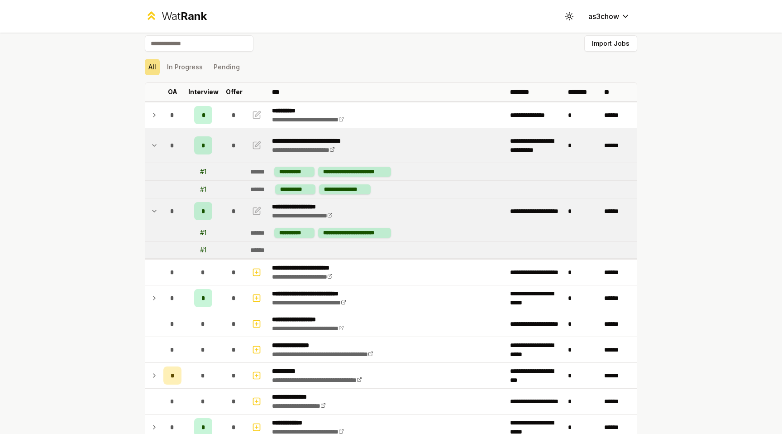
click at [221, 136] on td "*" at bounding box center [203, 145] width 36 height 34
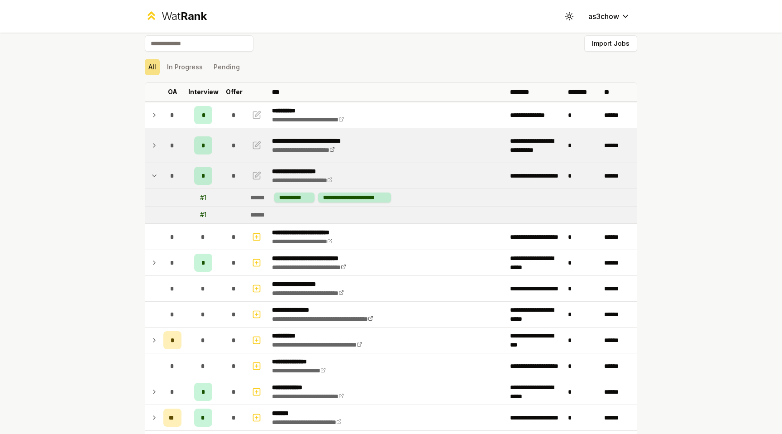
click at [218, 161] on td "*" at bounding box center [203, 145] width 36 height 34
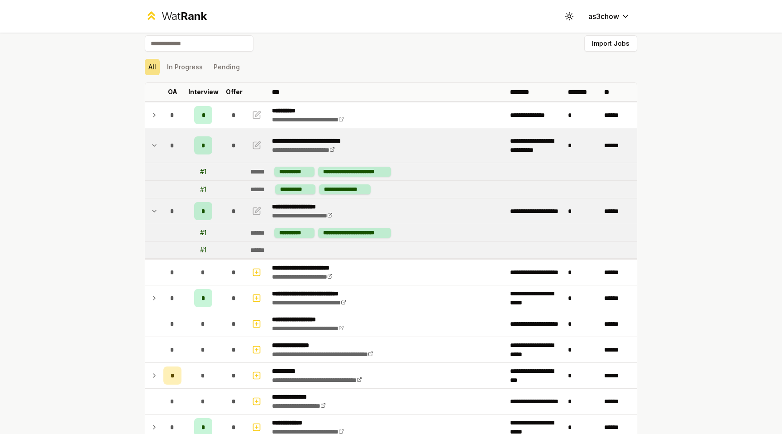
click at [218, 184] on td "# 1" at bounding box center [203, 189] width 36 height 17
click at [194, 67] on button "In Progress" at bounding box center [184, 67] width 43 height 16
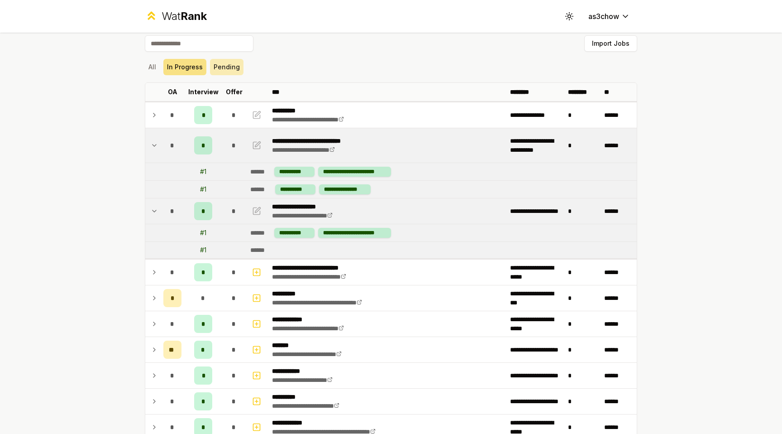
click at [232, 74] on button "Pending" at bounding box center [226, 67] width 33 height 16
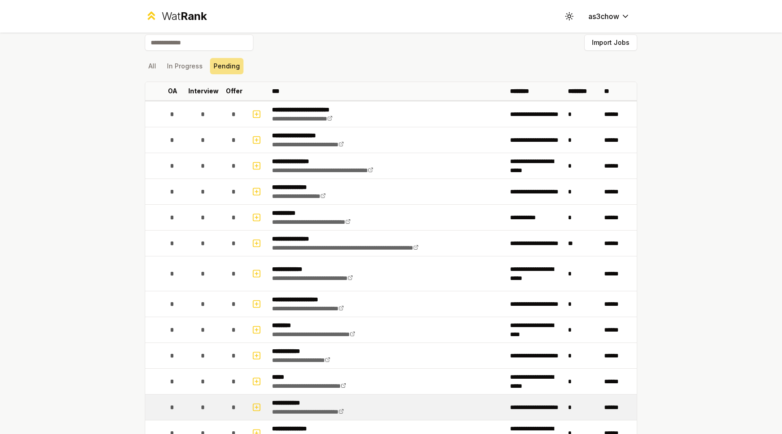
scroll to position [0, 0]
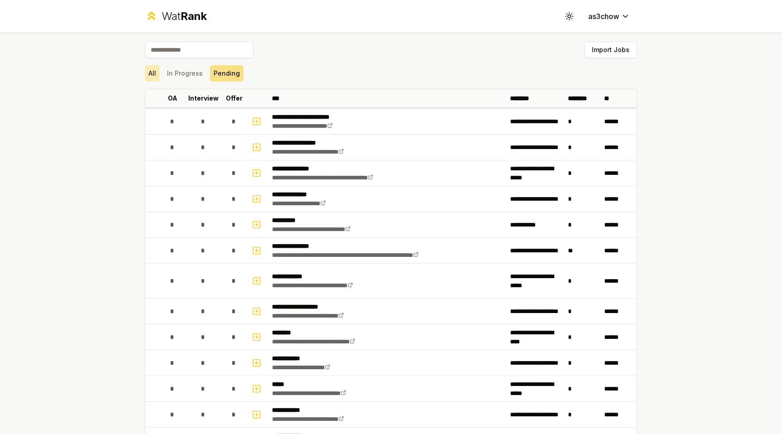
click at [148, 71] on button "All" at bounding box center [152, 73] width 15 height 16
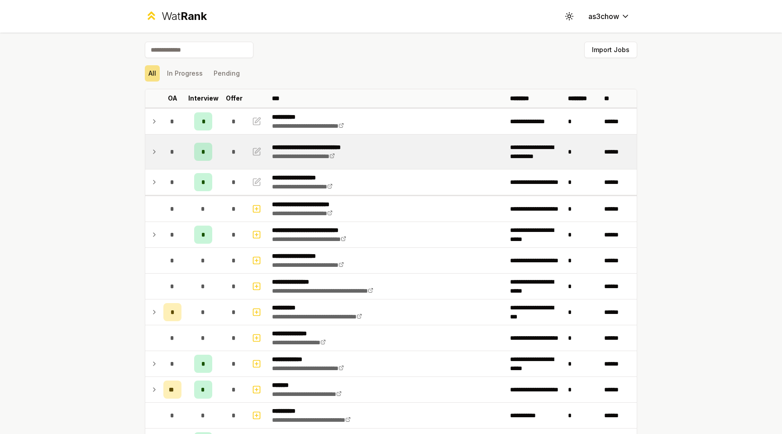
click at [155, 153] on icon at bounding box center [154, 151] width 7 height 11
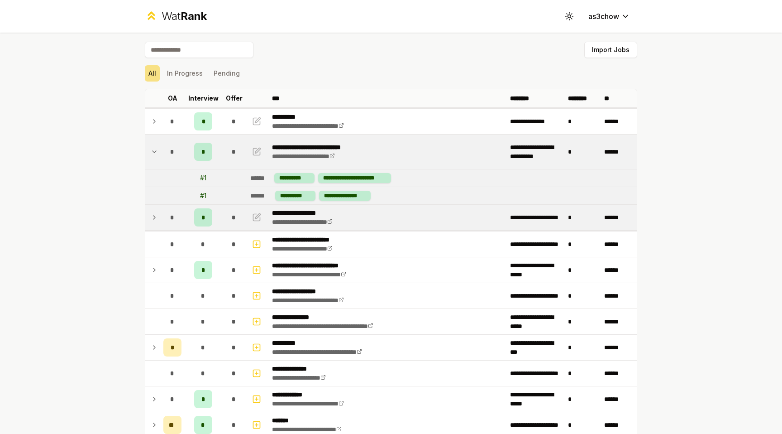
click at [159, 217] on tr "**********" at bounding box center [390, 218] width 491 height 26
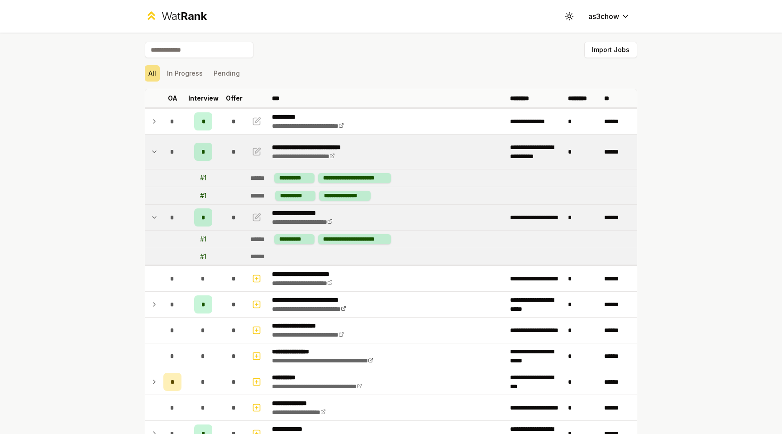
click at [159, 217] on td at bounding box center [152, 217] width 14 height 25
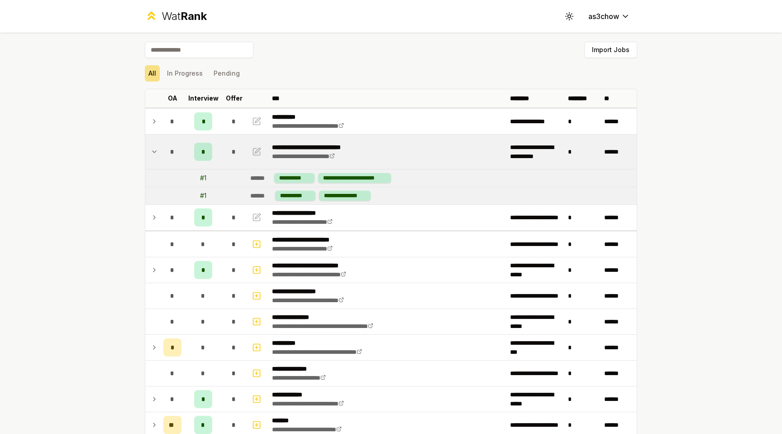
click at [171, 153] on span "*" at bounding box center [172, 151] width 4 height 9
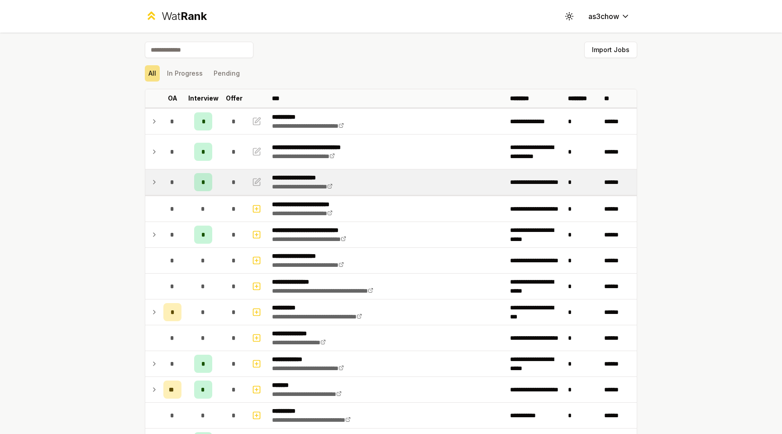
click at [171, 178] on span "*" at bounding box center [172, 181] width 4 height 9
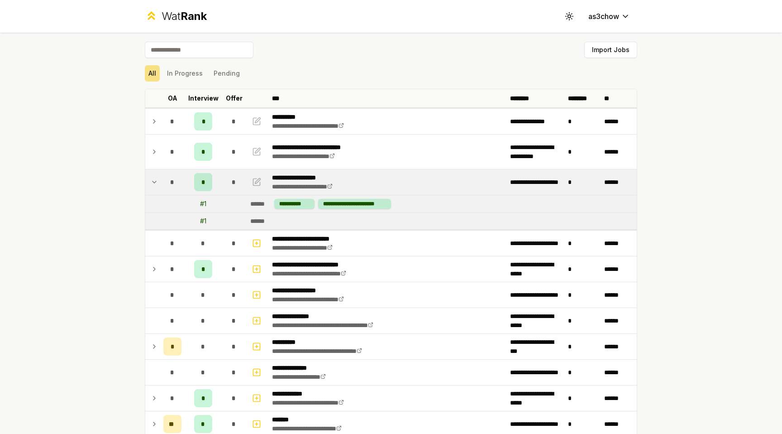
click at [160, 181] on td "*" at bounding box center [172, 181] width 25 height 25
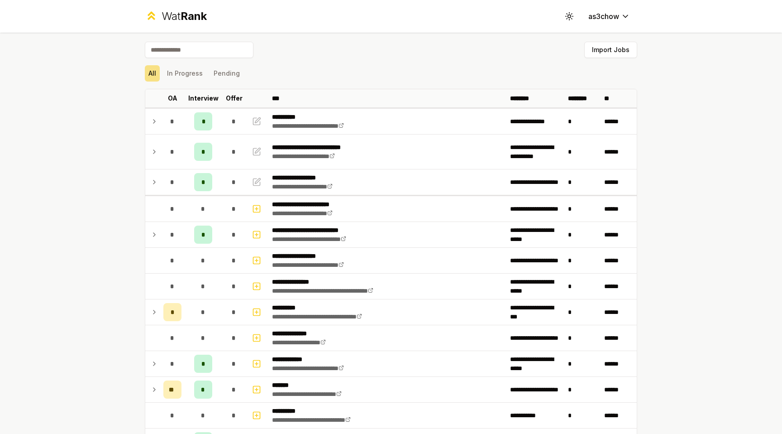
click at [156, 152] on icon at bounding box center [154, 151] width 7 height 11
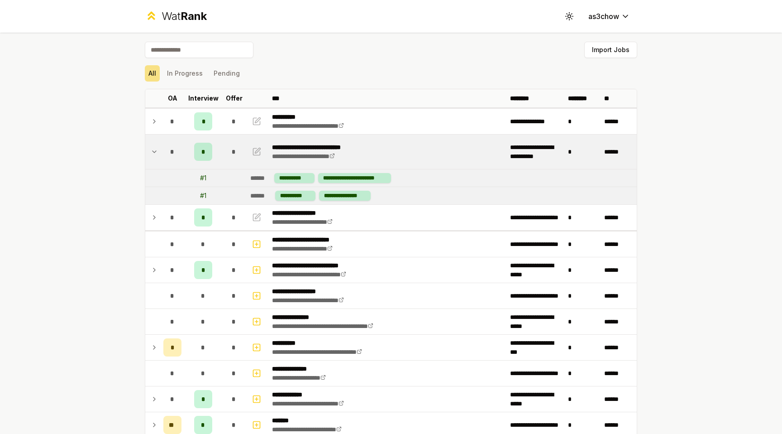
click at [156, 152] on icon at bounding box center [154, 151] width 7 height 11
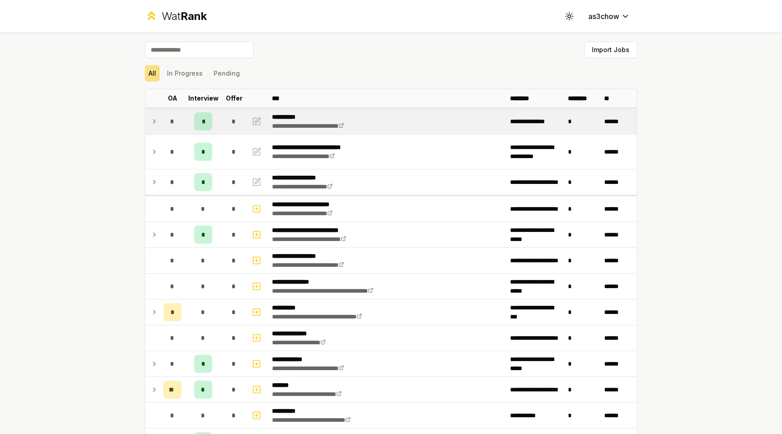
click at [160, 122] on td "*" at bounding box center [172, 121] width 25 height 25
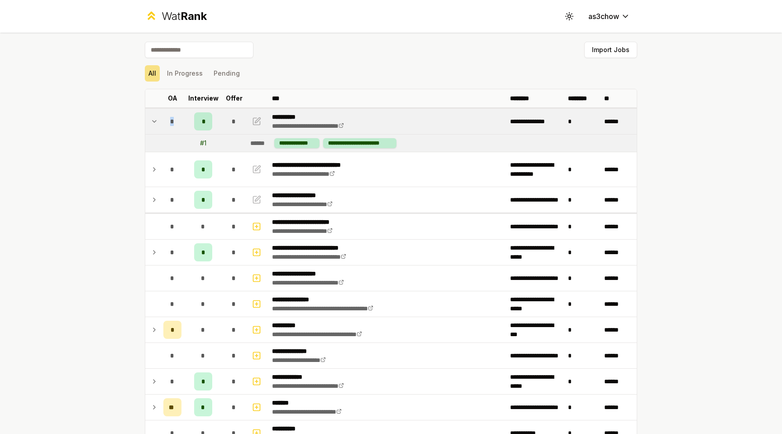
click at [160, 122] on td "*" at bounding box center [172, 121] width 25 height 25
